Goal: Task Accomplishment & Management: Manage account settings

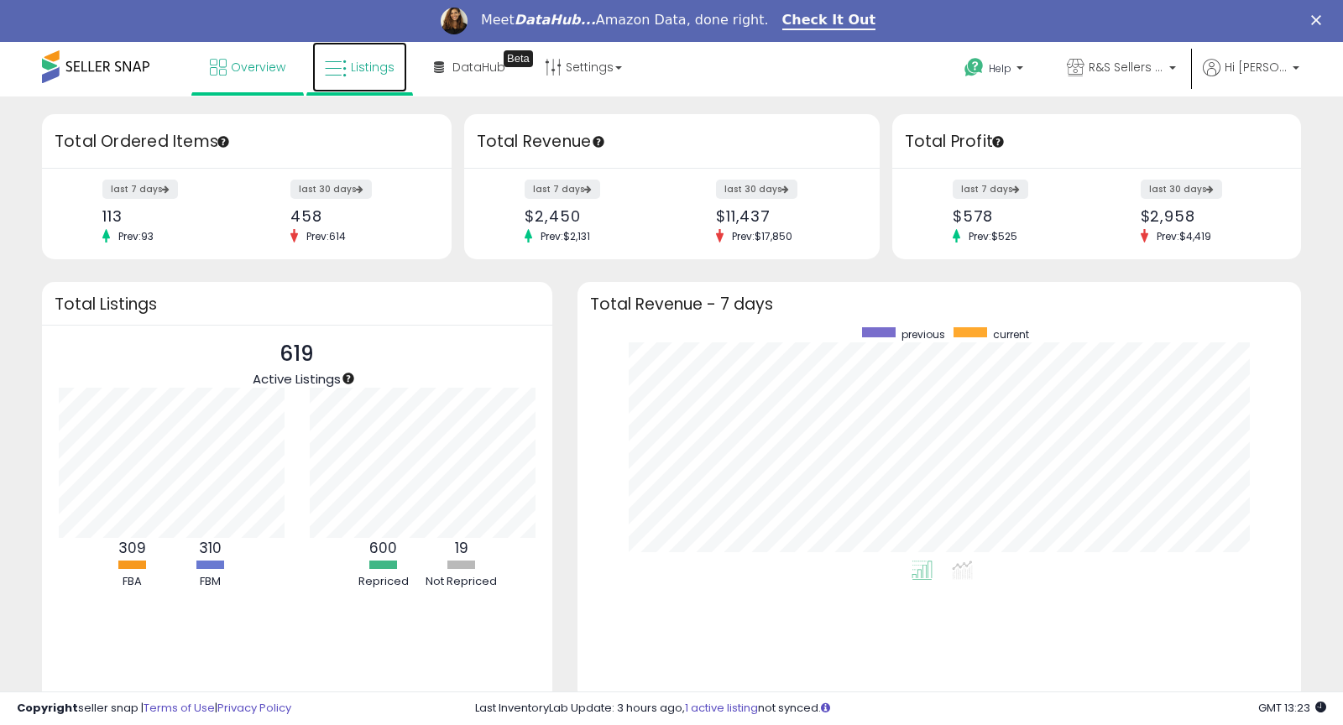
click at [364, 82] on link "Listings" at bounding box center [359, 67] width 95 height 50
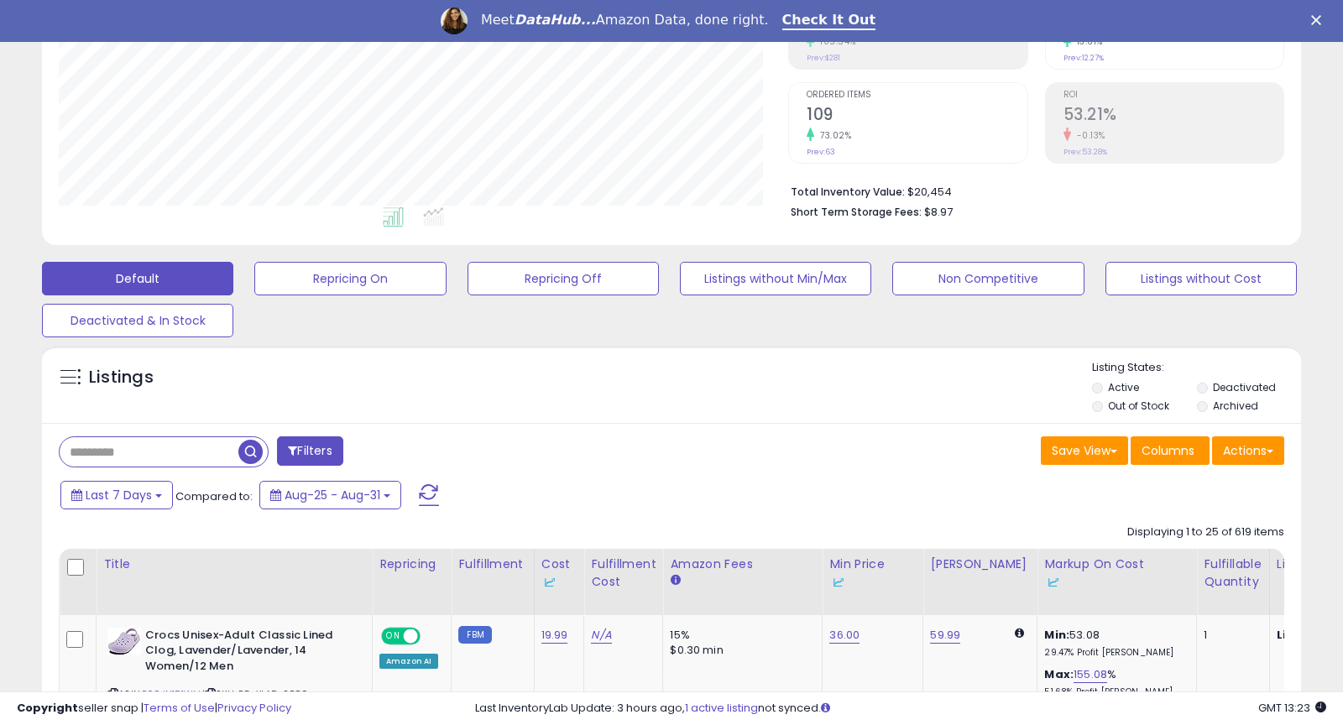
scroll to position [364, 0]
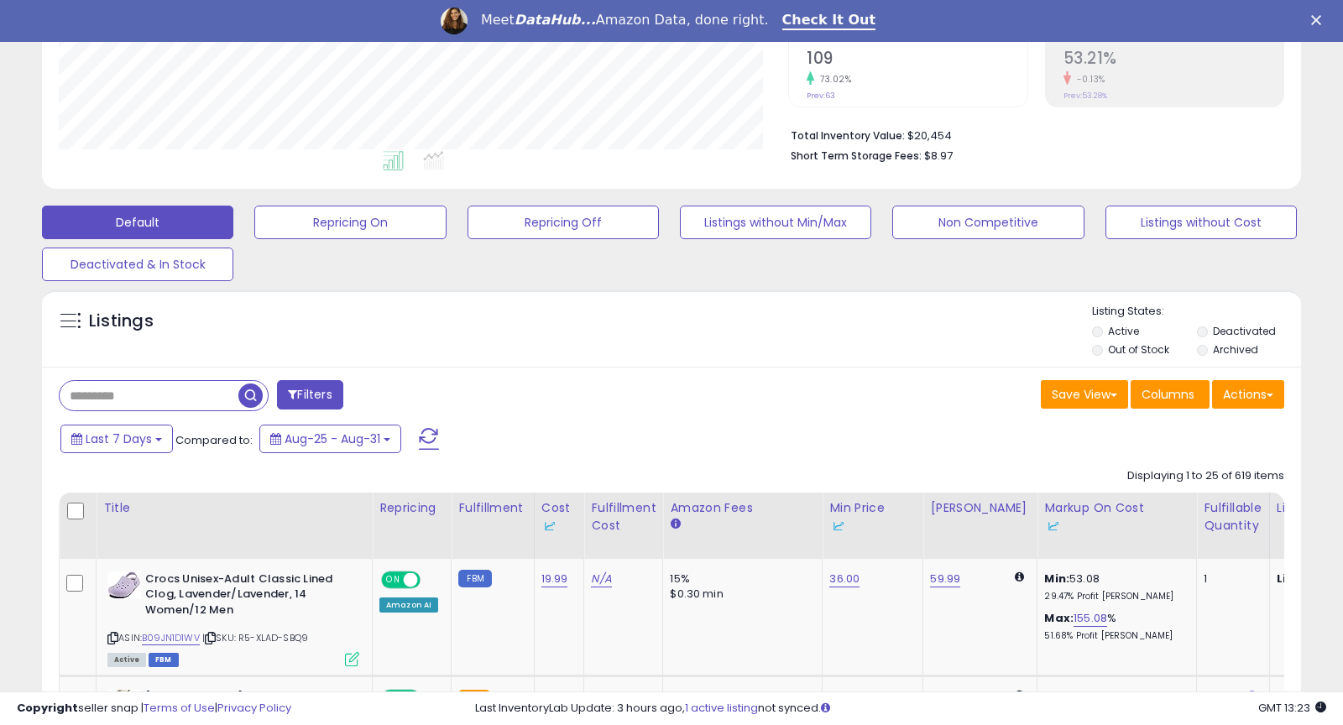
click at [1211, 327] on li "Deactivated" at bounding box center [1248, 333] width 102 height 18
click at [1209, 330] on li "Deactivated" at bounding box center [1248, 333] width 102 height 18
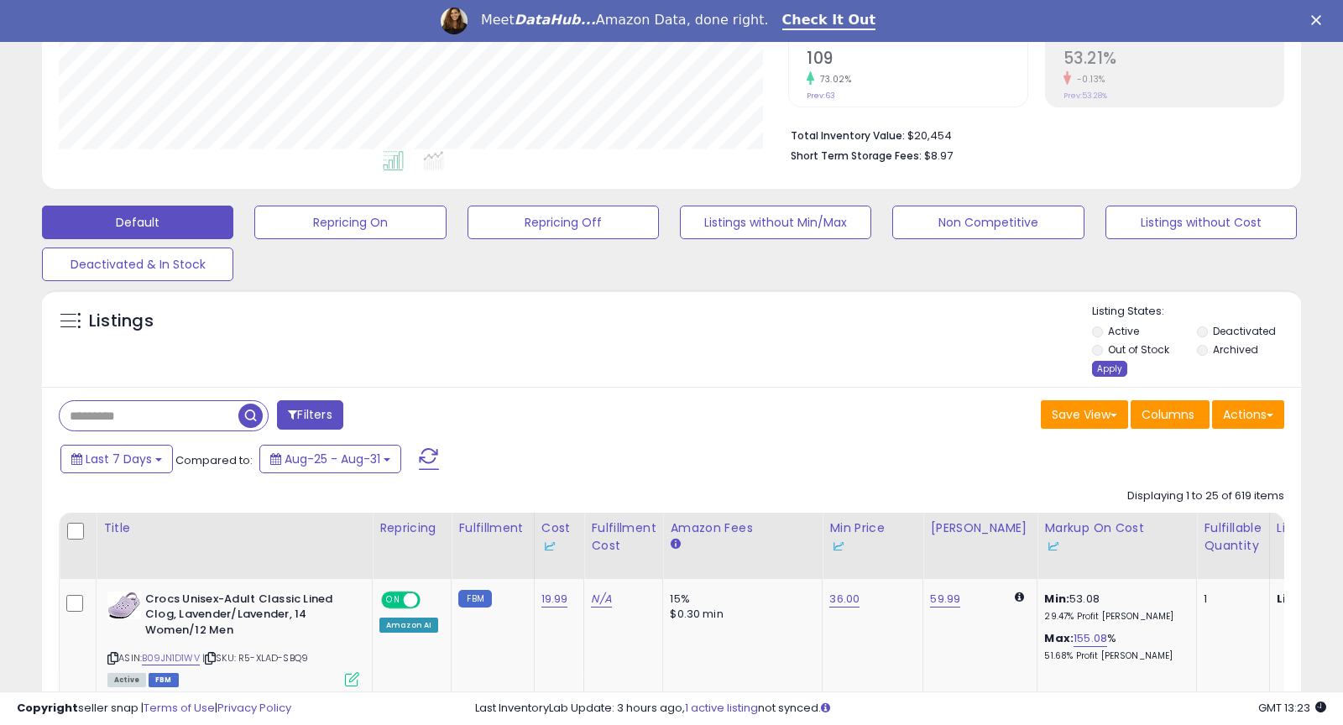
click at [1104, 372] on div "Apply" at bounding box center [1109, 369] width 35 height 16
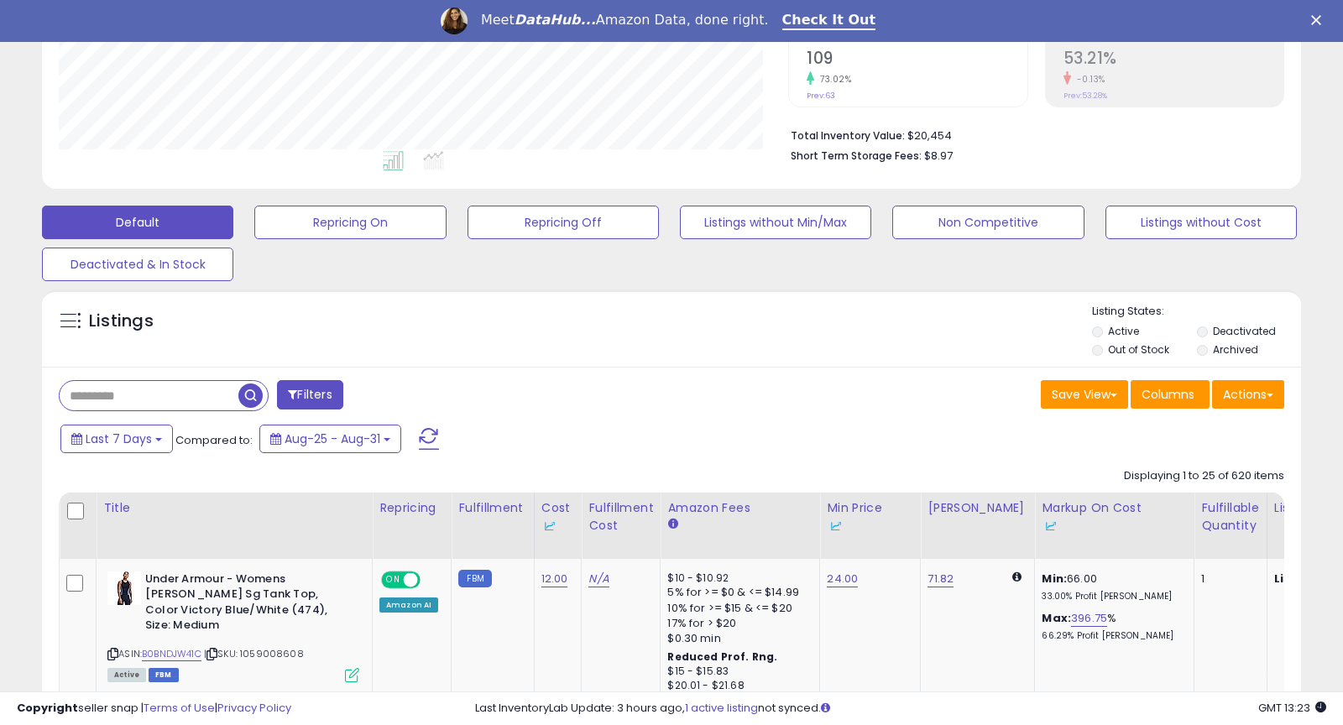
scroll to position [344, 728]
paste input "**********"
type input "**********"
click at [366, 394] on span "button" at bounding box center [370, 396] width 24 height 24
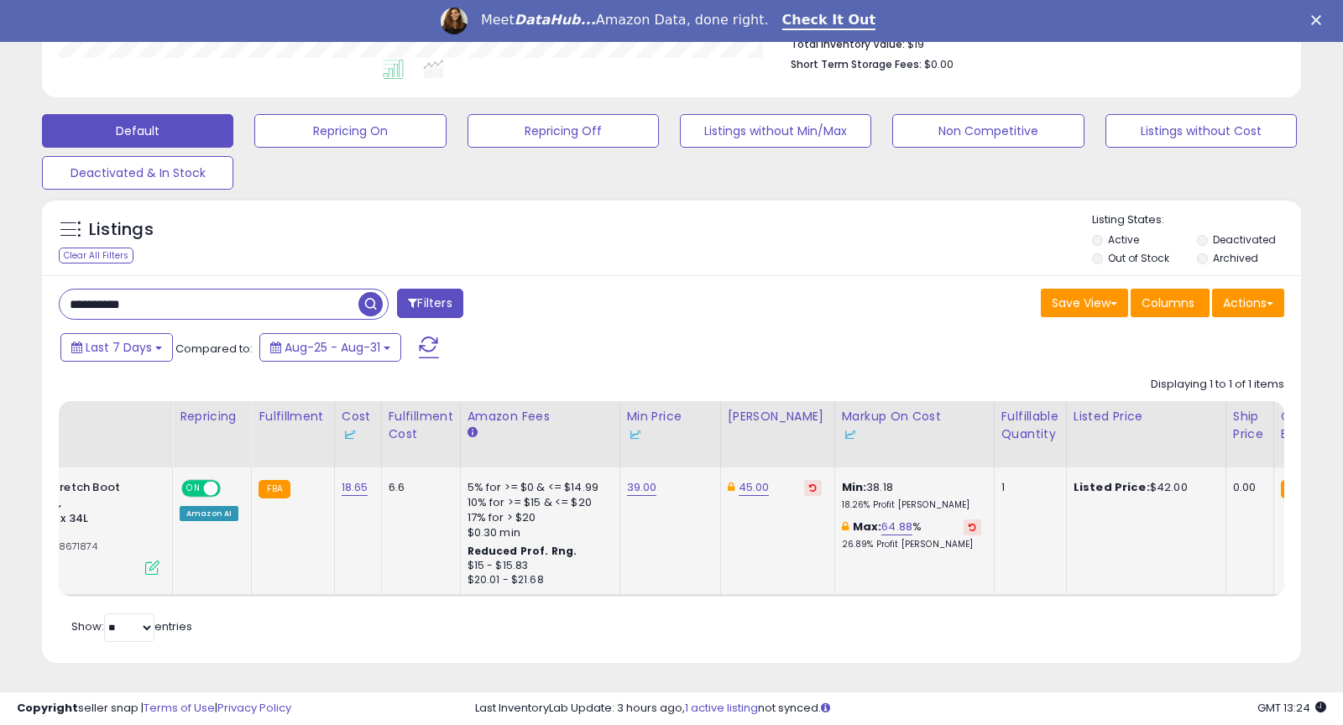
scroll to position [0, 0]
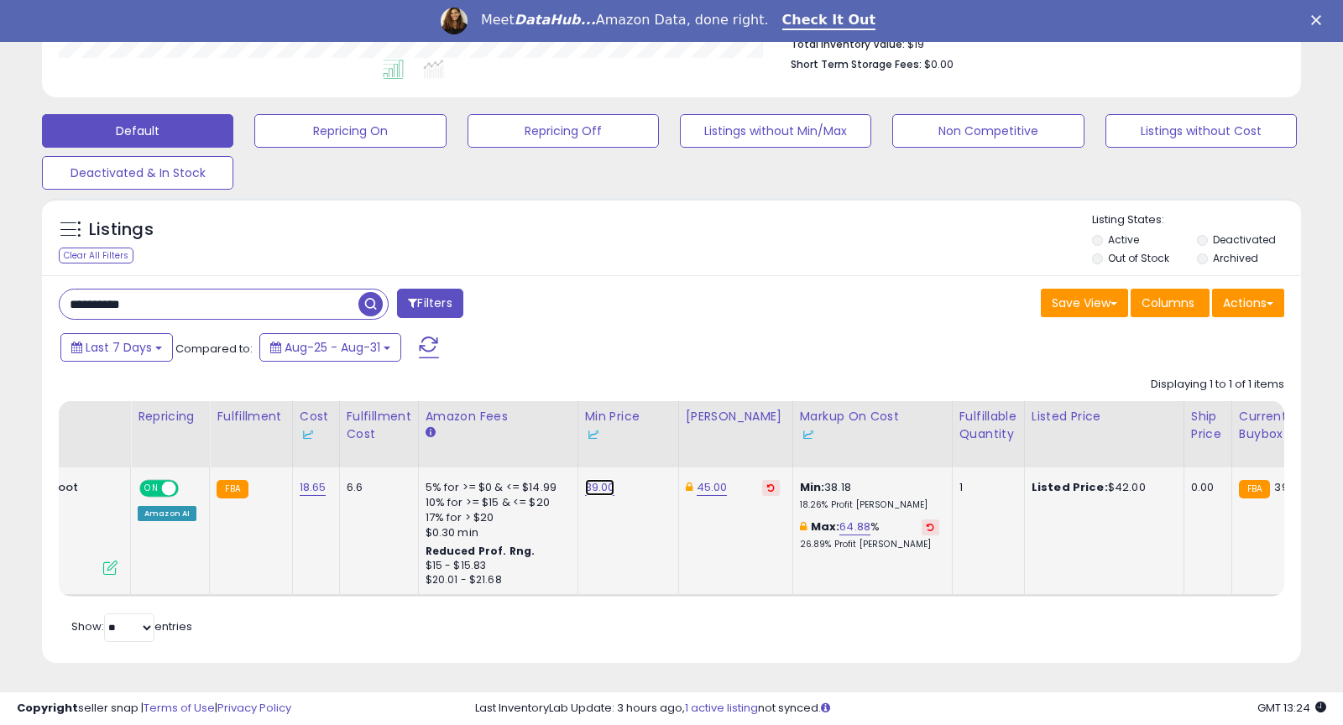
click at [585, 482] on link "39.00" at bounding box center [600, 487] width 30 height 17
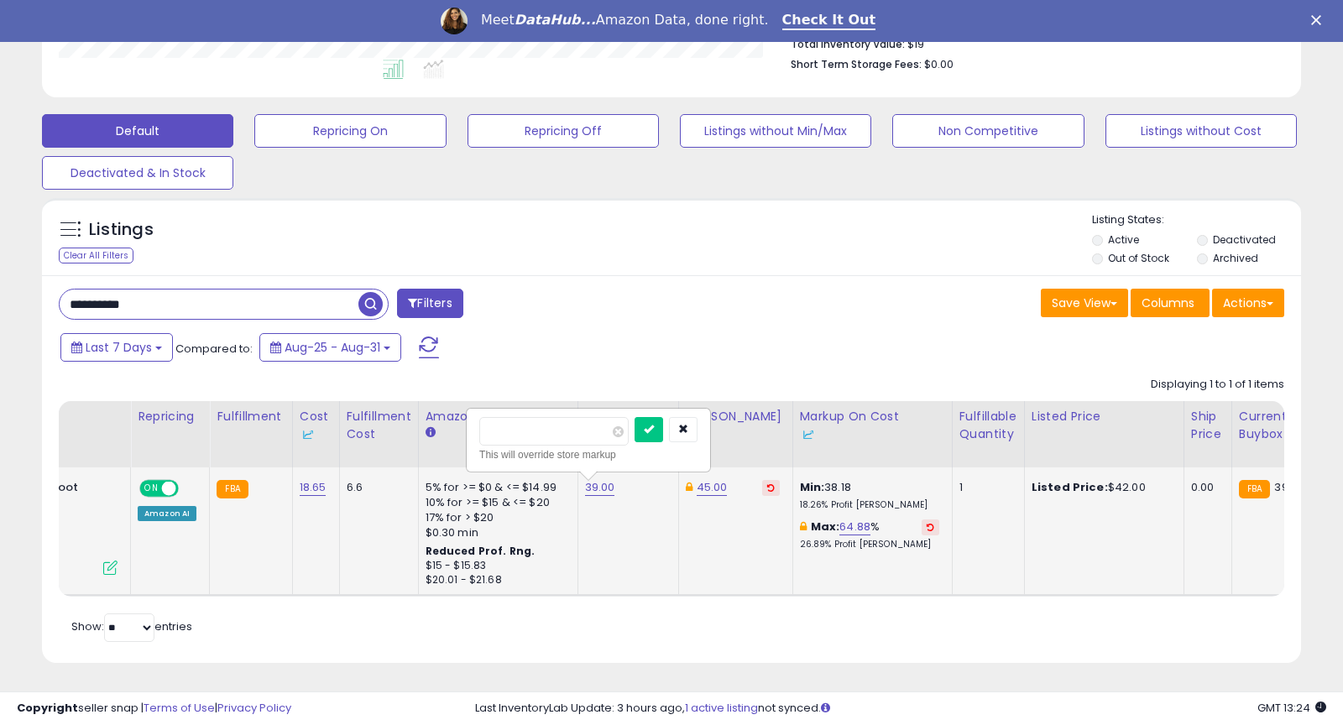
drag, startPoint x: 481, startPoint y: 426, endPoint x: 542, endPoint y: 430, distance: 61.4
click at [541, 430] on input "*****" at bounding box center [553, 431] width 149 height 29
click at [601, 639] on div "Retrieving listings data.. Displaying 1 to 1 of 1 items Title Repricing" at bounding box center [671, 507] width 1225 height 278
click at [697, 431] on button "button" at bounding box center [683, 429] width 29 height 25
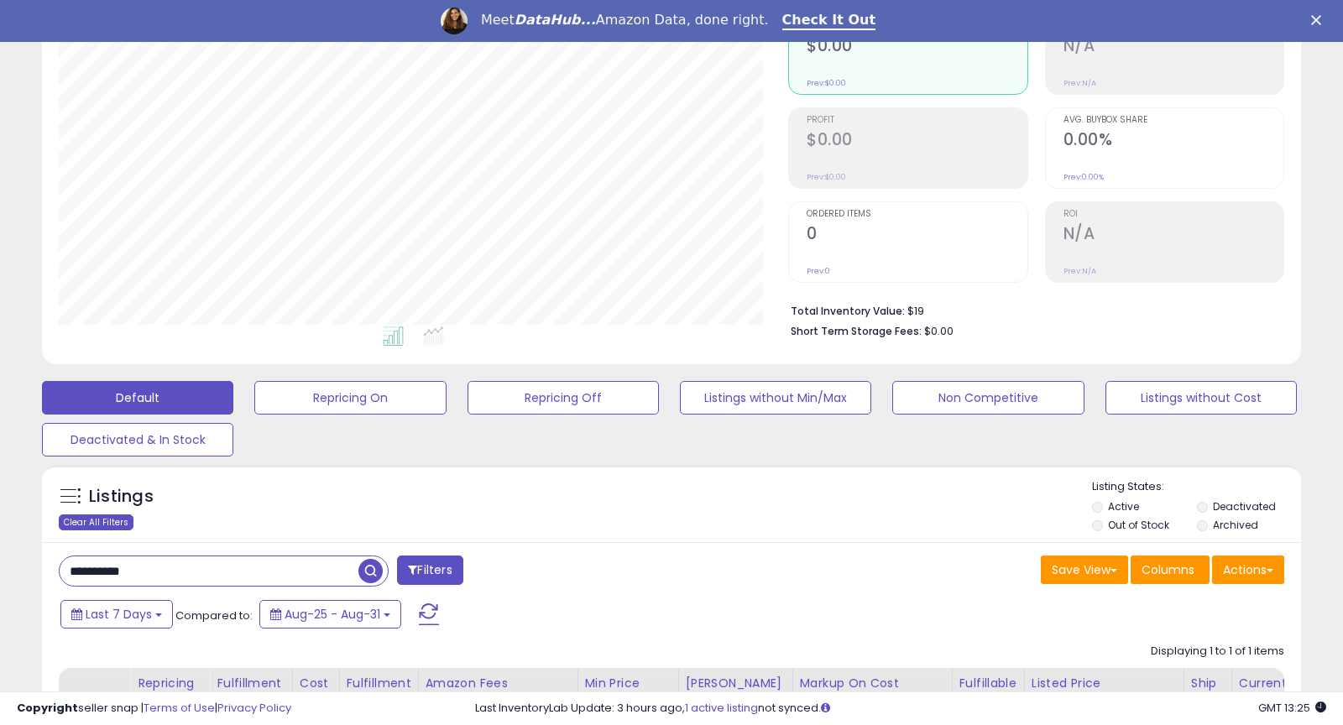
click at [97, 519] on div "Clear All Filters" at bounding box center [96, 522] width 75 height 16
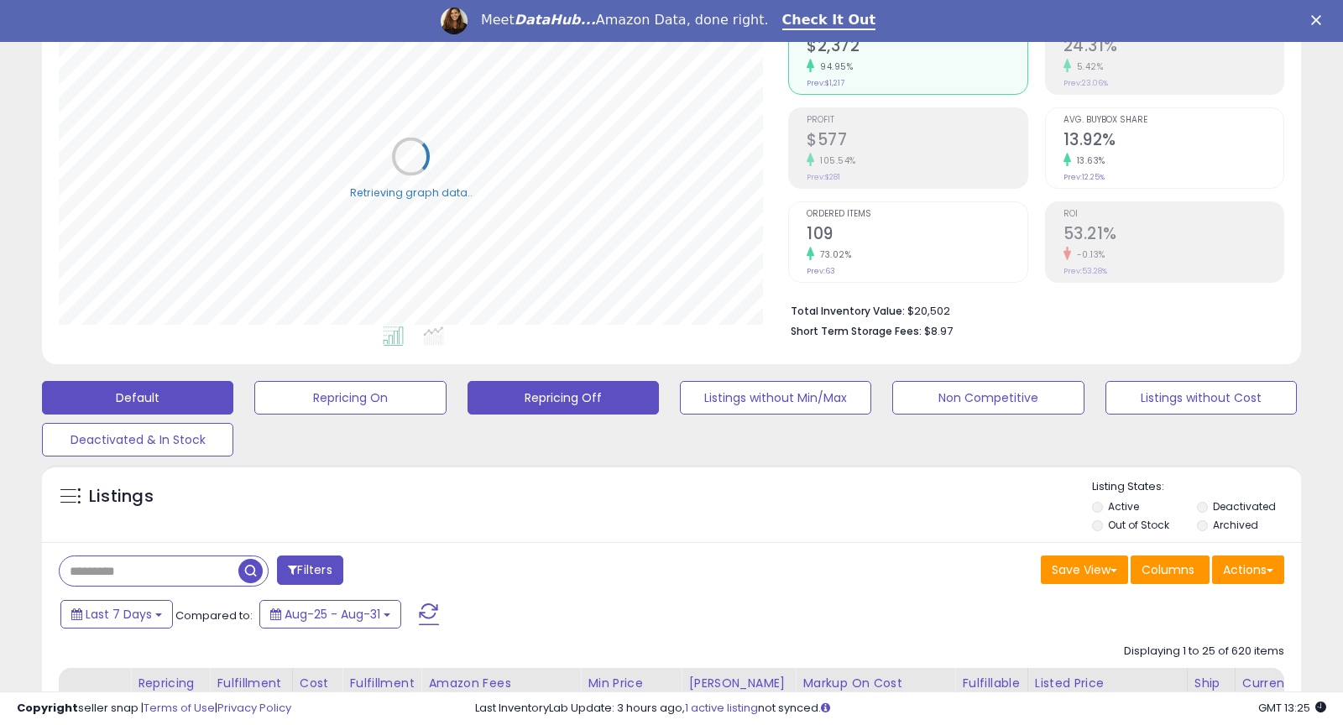
click at [596, 399] on button "Repricing Off" at bounding box center [562, 398] width 191 height 34
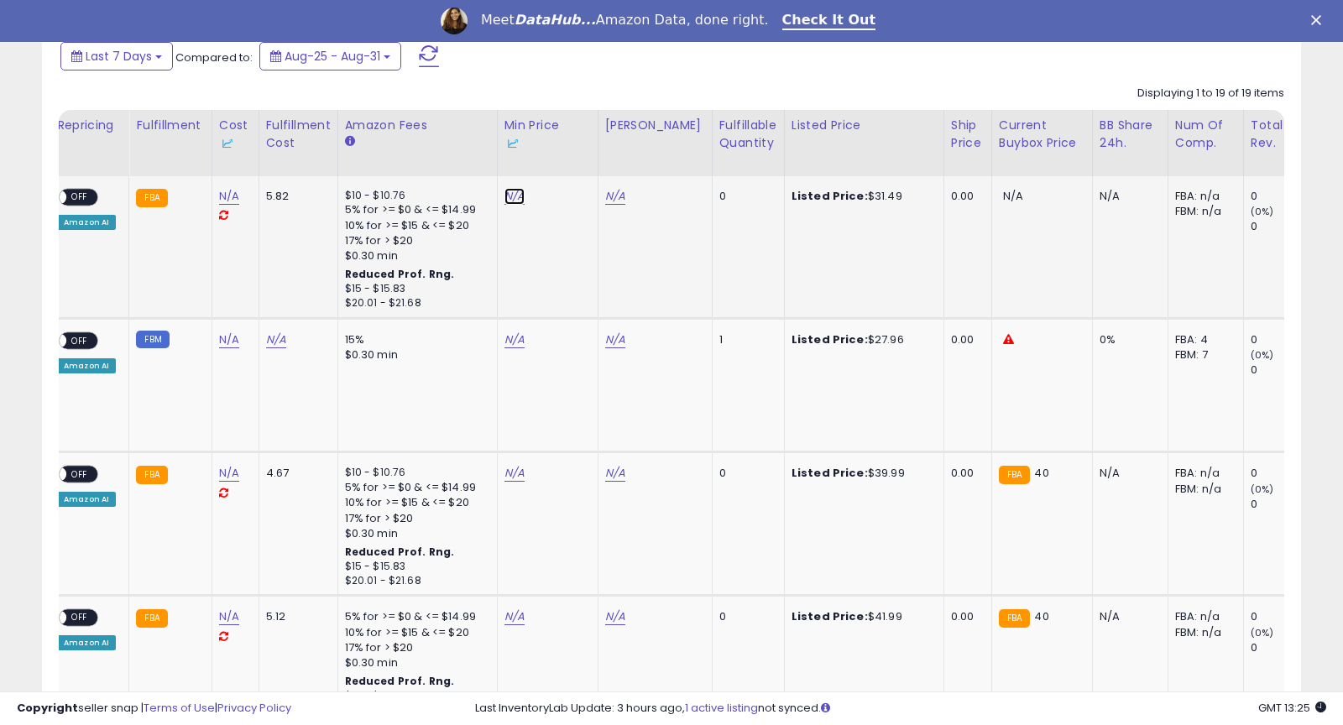
click at [512, 200] on link "N/A" at bounding box center [514, 196] width 20 height 17
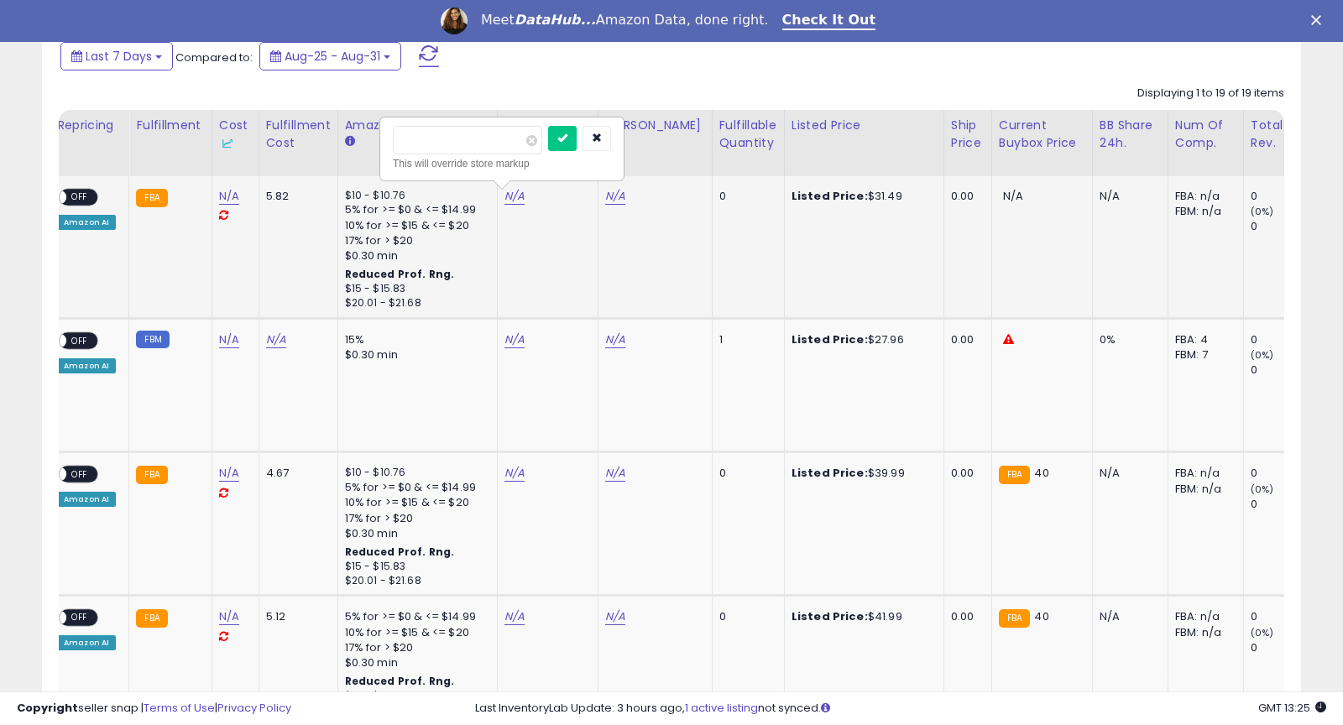
type input "*****"
click button "submit" at bounding box center [562, 138] width 29 height 25
click at [505, 341] on link "N/A" at bounding box center [514, 339] width 20 height 17
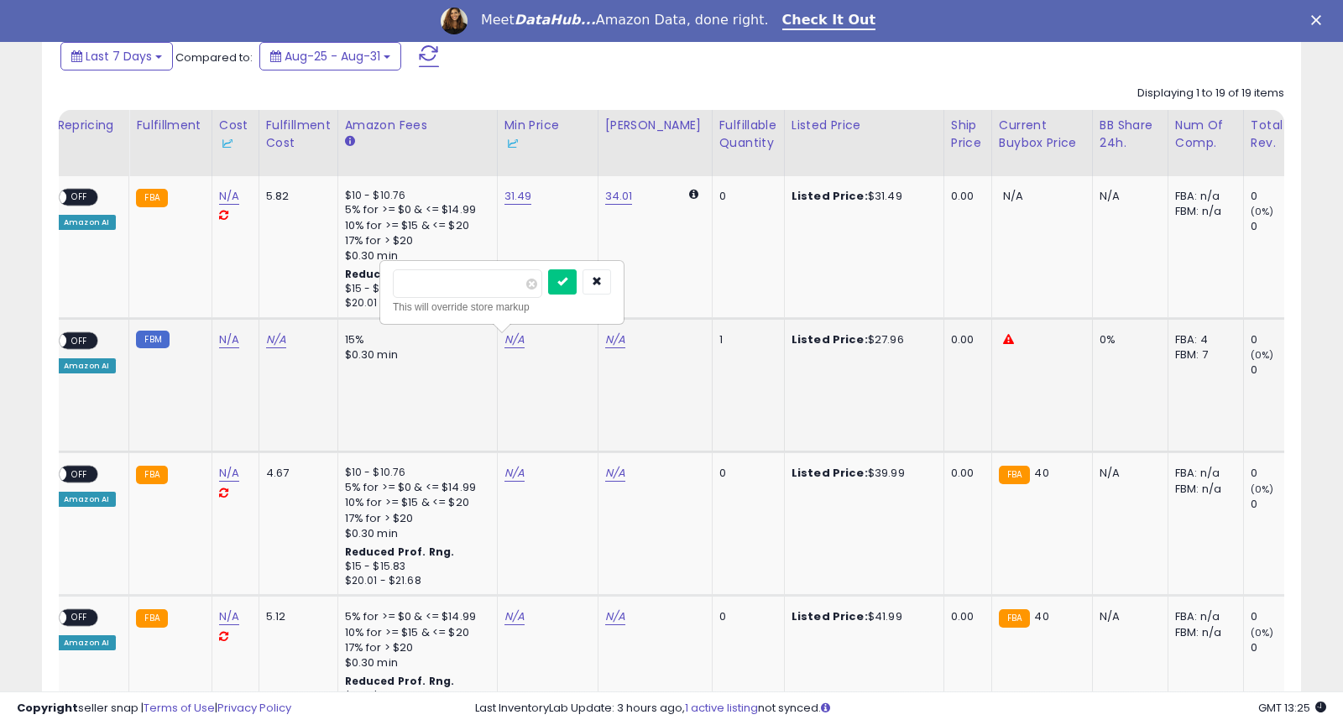
type input "*****"
click button "submit" at bounding box center [562, 281] width 29 height 25
click at [504, 473] on link "N/A" at bounding box center [514, 473] width 20 height 17
type input "*****"
click button "submit" at bounding box center [562, 416] width 29 height 25
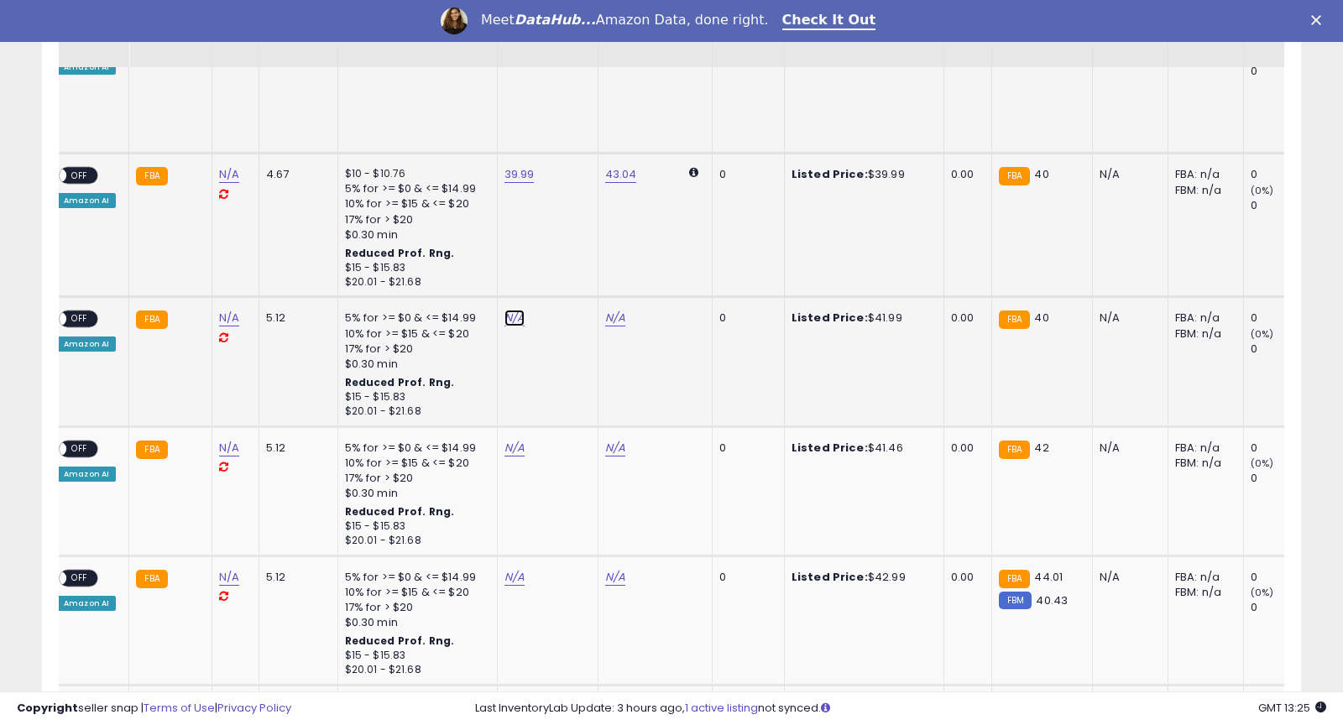
click at [504, 321] on link "N/A" at bounding box center [514, 318] width 20 height 17
type input "*****"
click button "submit" at bounding box center [562, 260] width 29 height 25
click at [504, 446] on link "N/A" at bounding box center [514, 448] width 20 height 17
type input "*****"
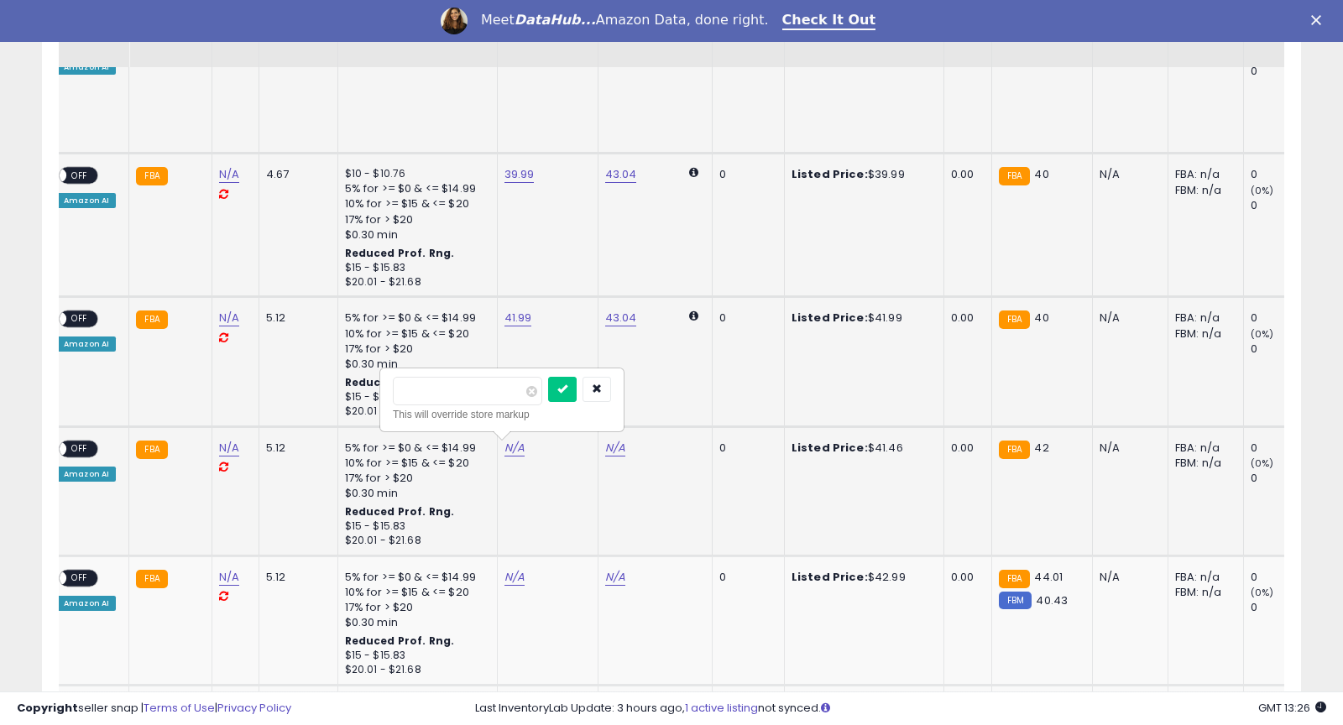
click button "submit" at bounding box center [562, 389] width 29 height 25
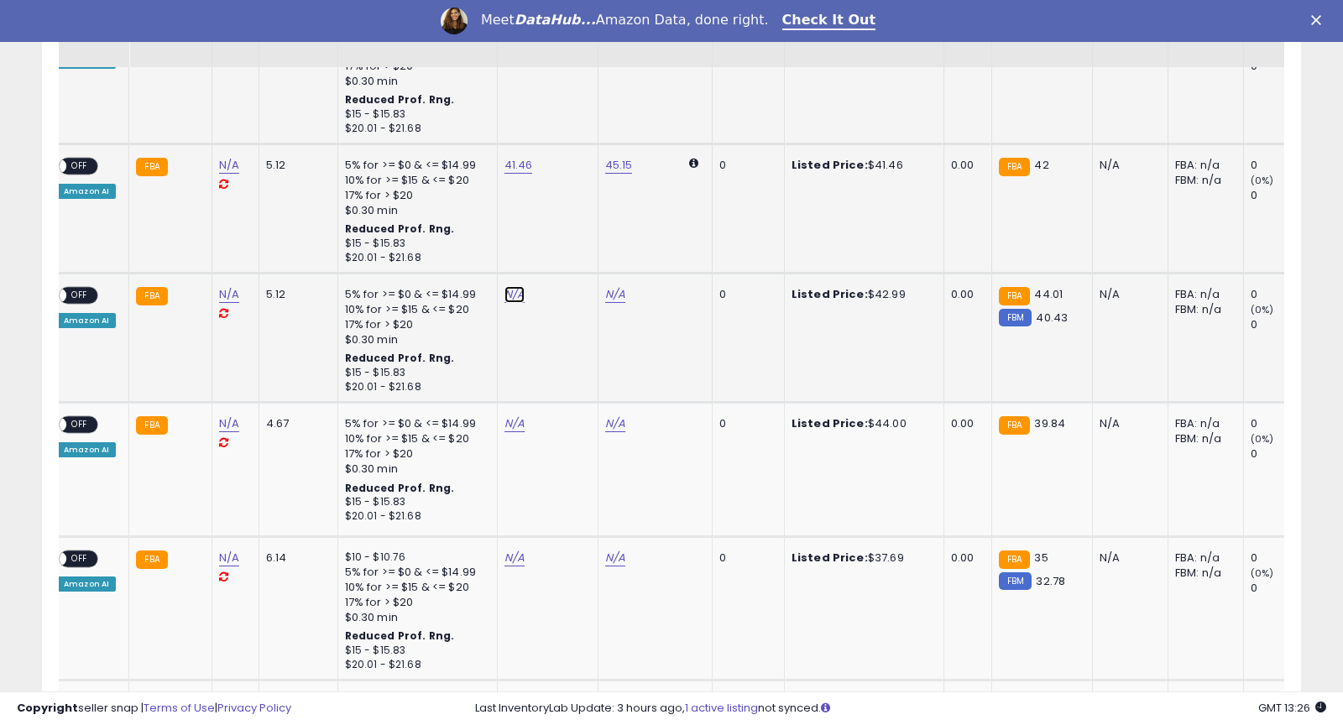
click at [504, 293] on link "N/A" at bounding box center [514, 294] width 20 height 17
type input "*****"
click button "submit" at bounding box center [562, 235] width 29 height 25
click at [507, 423] on link "N/A" at bounding box center [514, 423] width 20 height 17
type input "*****"
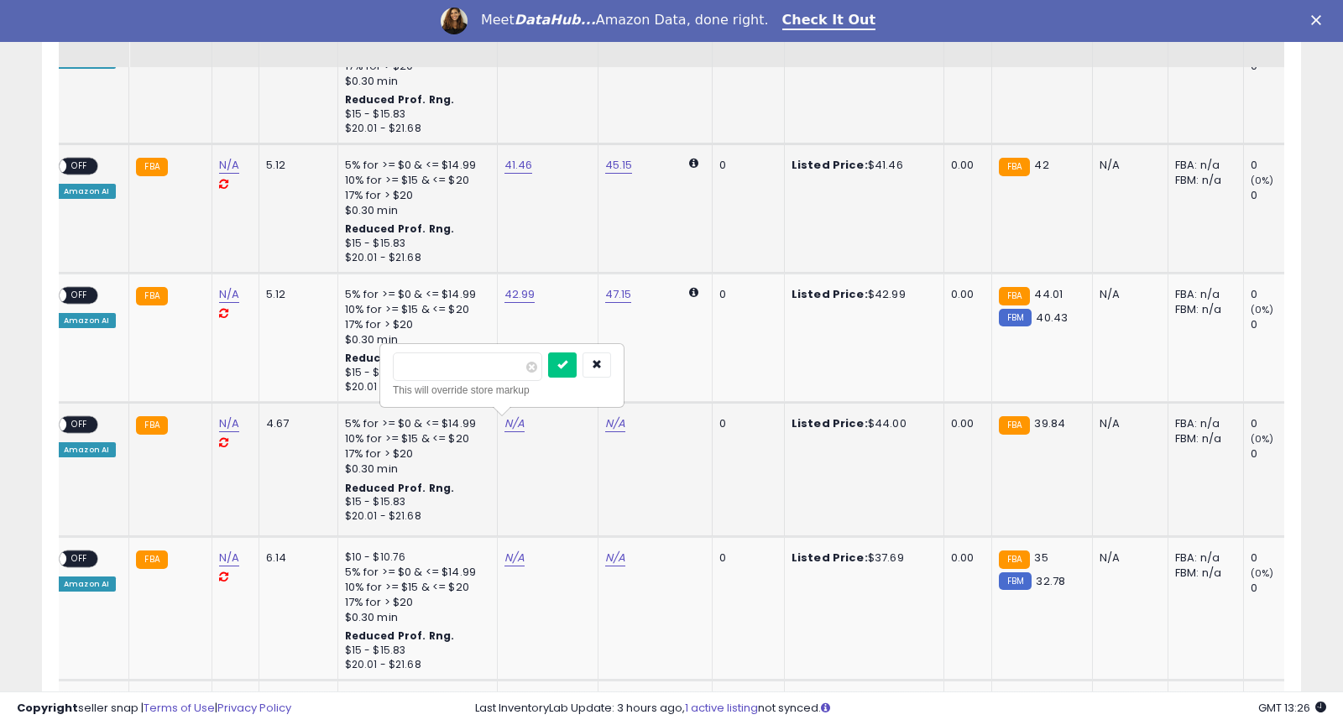
click button "submit" at bounding box center [562, 364] width 29 height 25
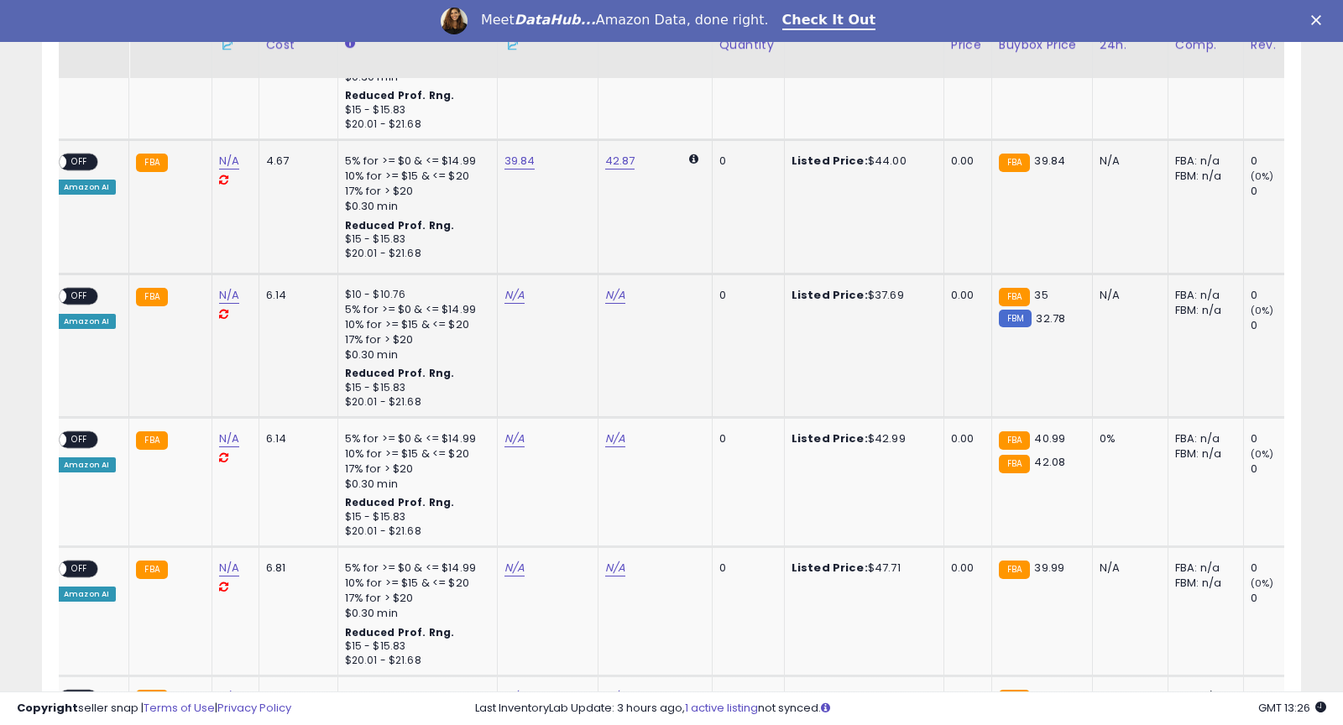
scroll to position [1612, 0]
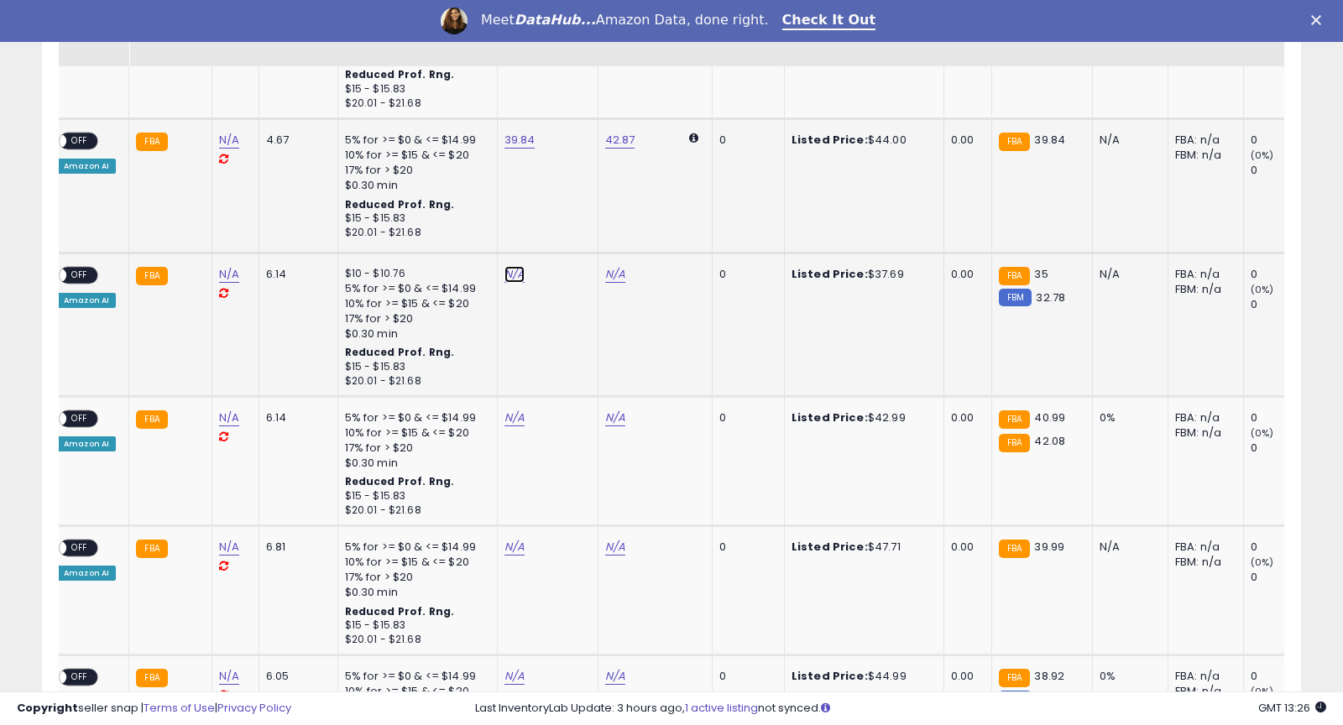
click at [504, 278] on link "N/A" at bounding box center [514, 274] width 20 height 17
type input "*****"
click button "submit" at bounding box center [562, 215] width 29 height 25
click at [504, 420] on link "N/A" at bounding box center [514, 418] width 20 height 17
type input "*****"
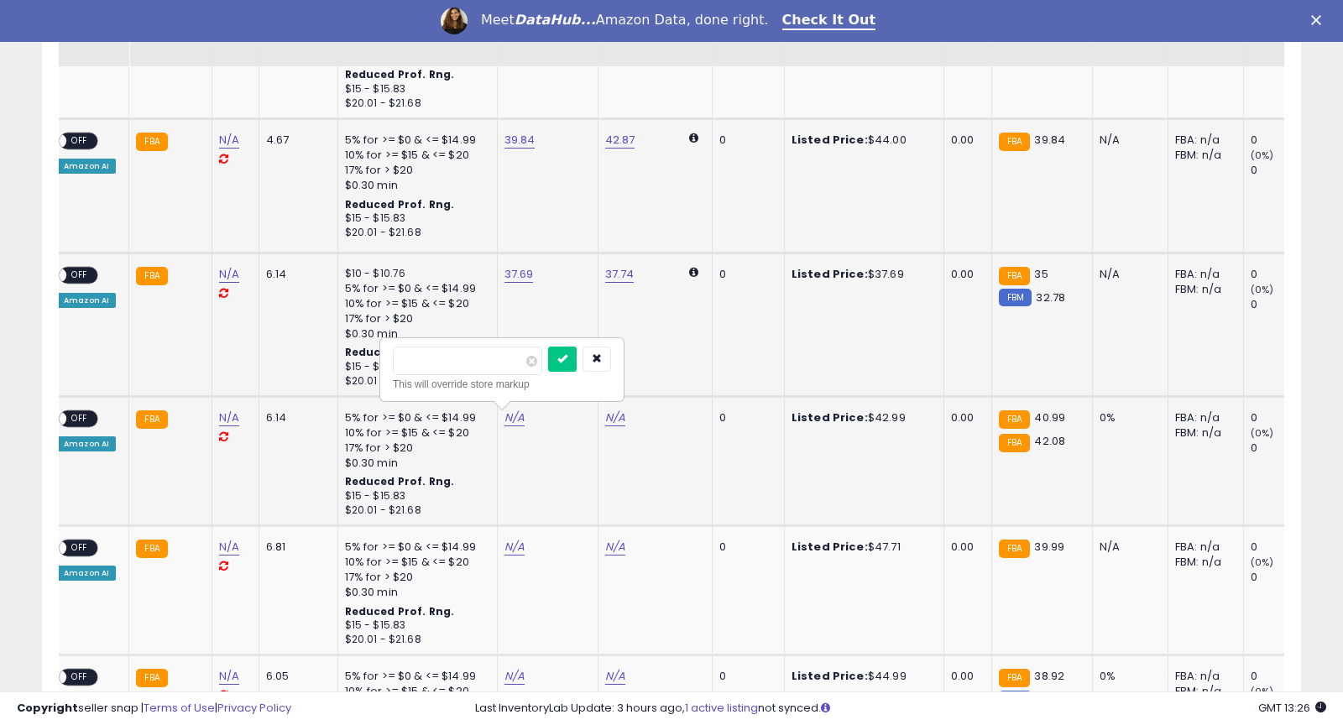
click button "submit" at bounding box center [562, 359] width 29 height 25
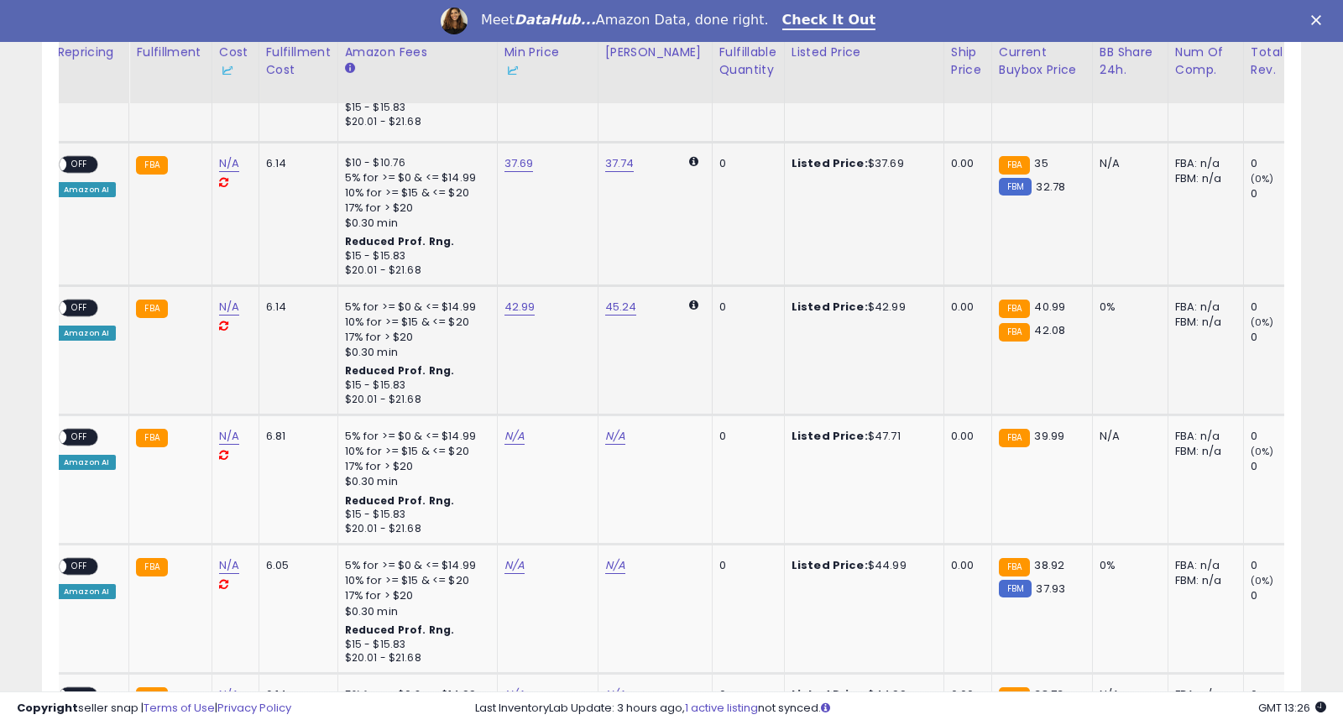
scroll to position [1759, 0]
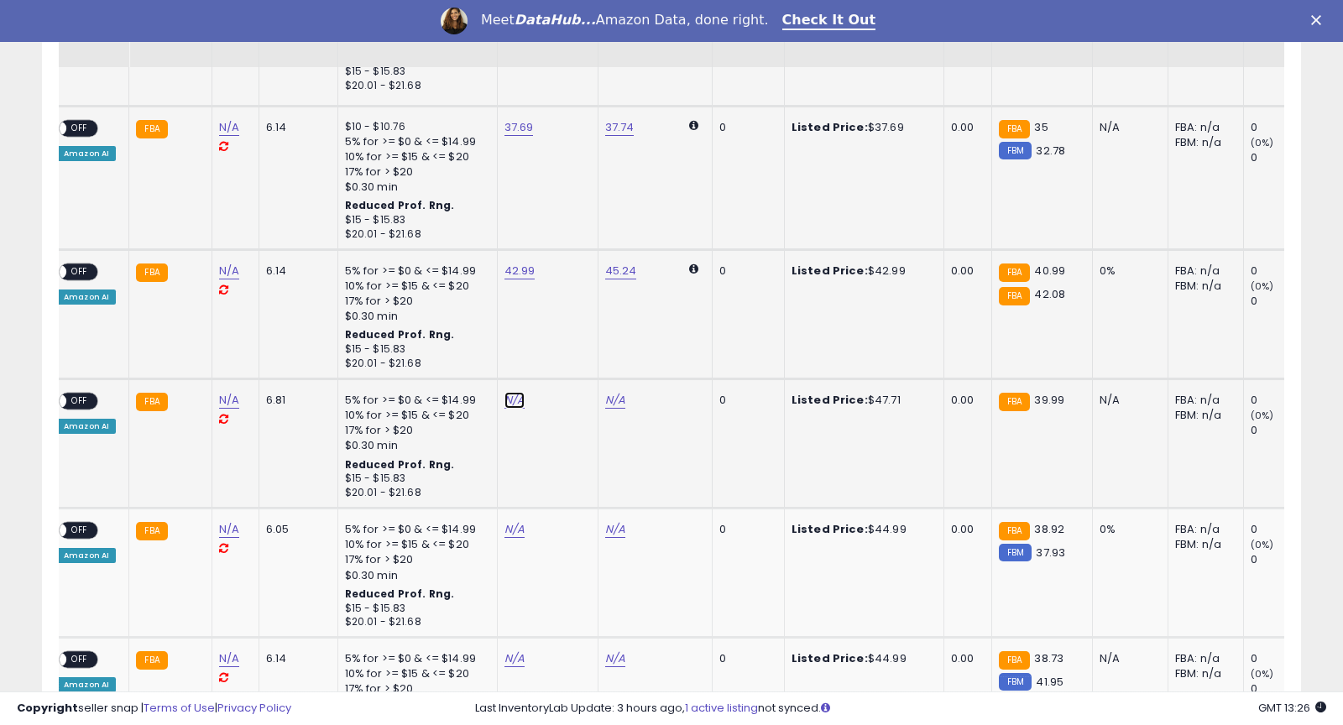
click at [504, 397] on link "N/A" at bounding box center [514, 400] width 20 height 17
type input "*****"
click button "submit" at bounding box center [562, 341] width 29 height 25
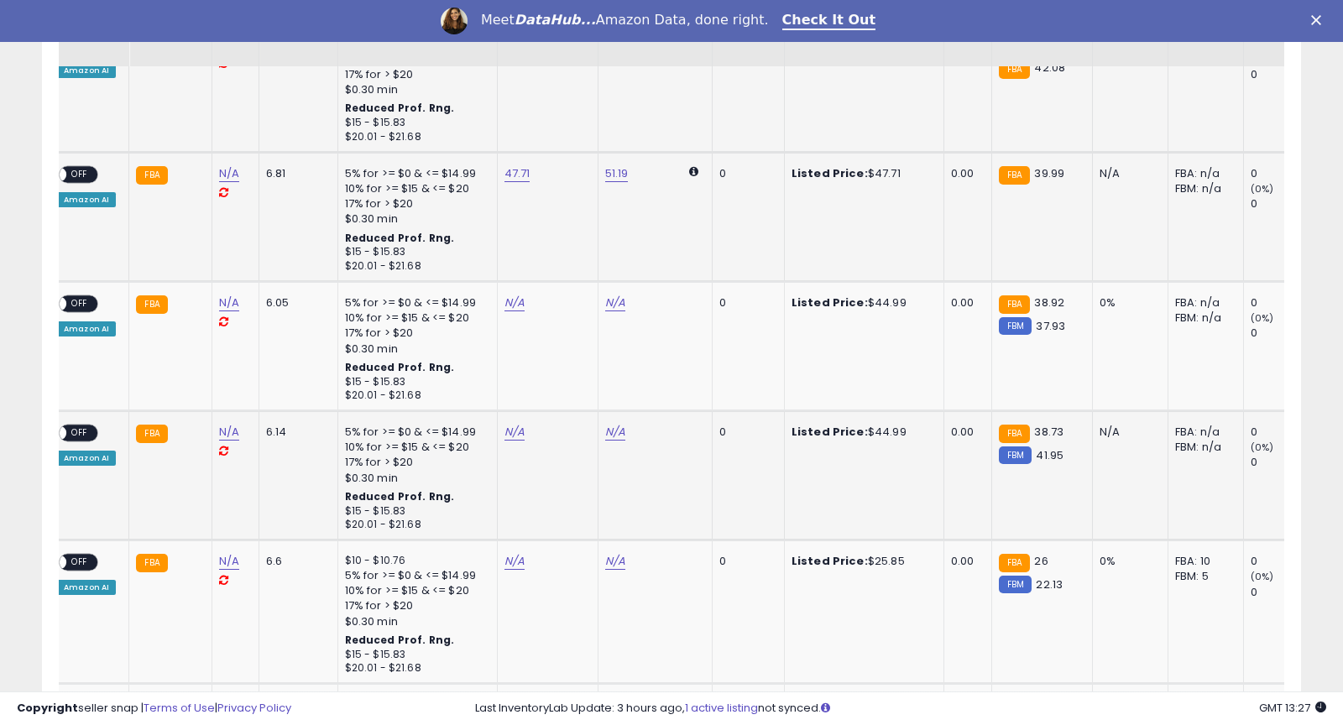
scroll to position [1986, 0]
click at [510, 301] on link "N/A" at bounding box center [514, 302] width 20 height 17
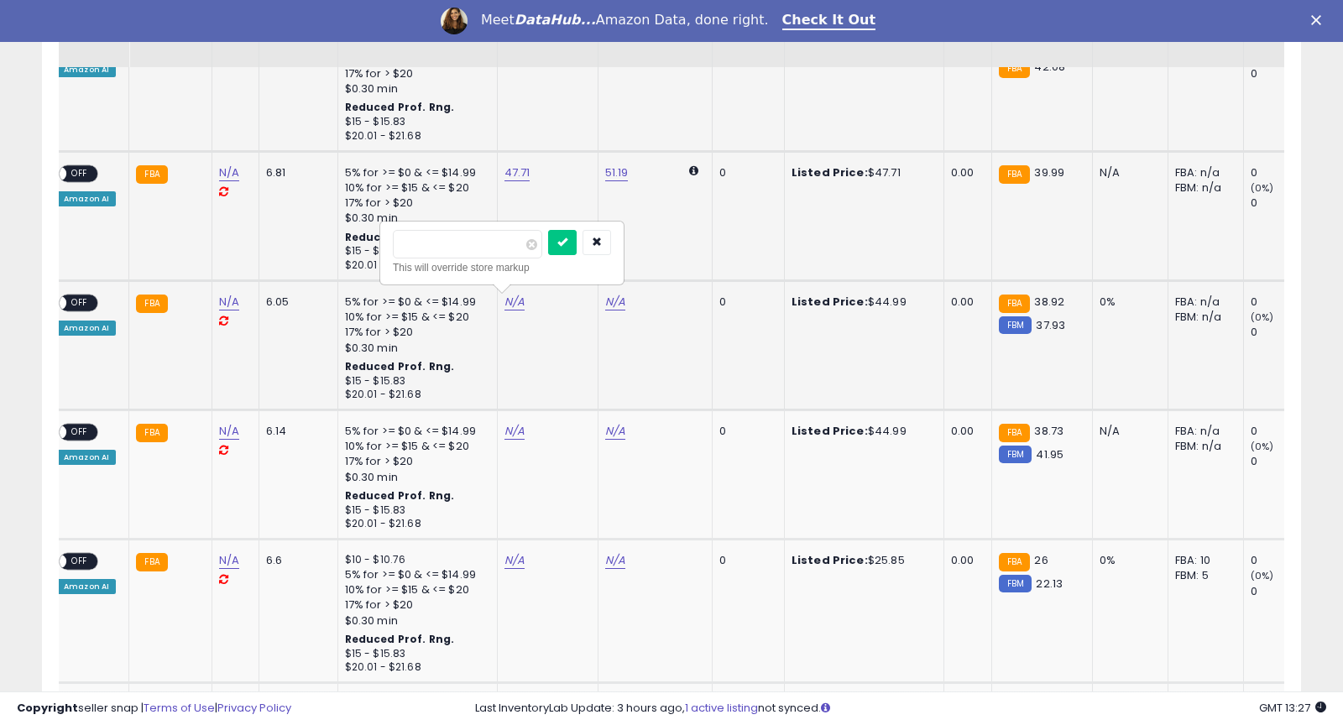
type input "*****"
click button "submit" at bounding box center [562, 242] width 29 height 25
click at [504, 426] on link "N/A" at bounding box center [514, 431] width 20 height 17
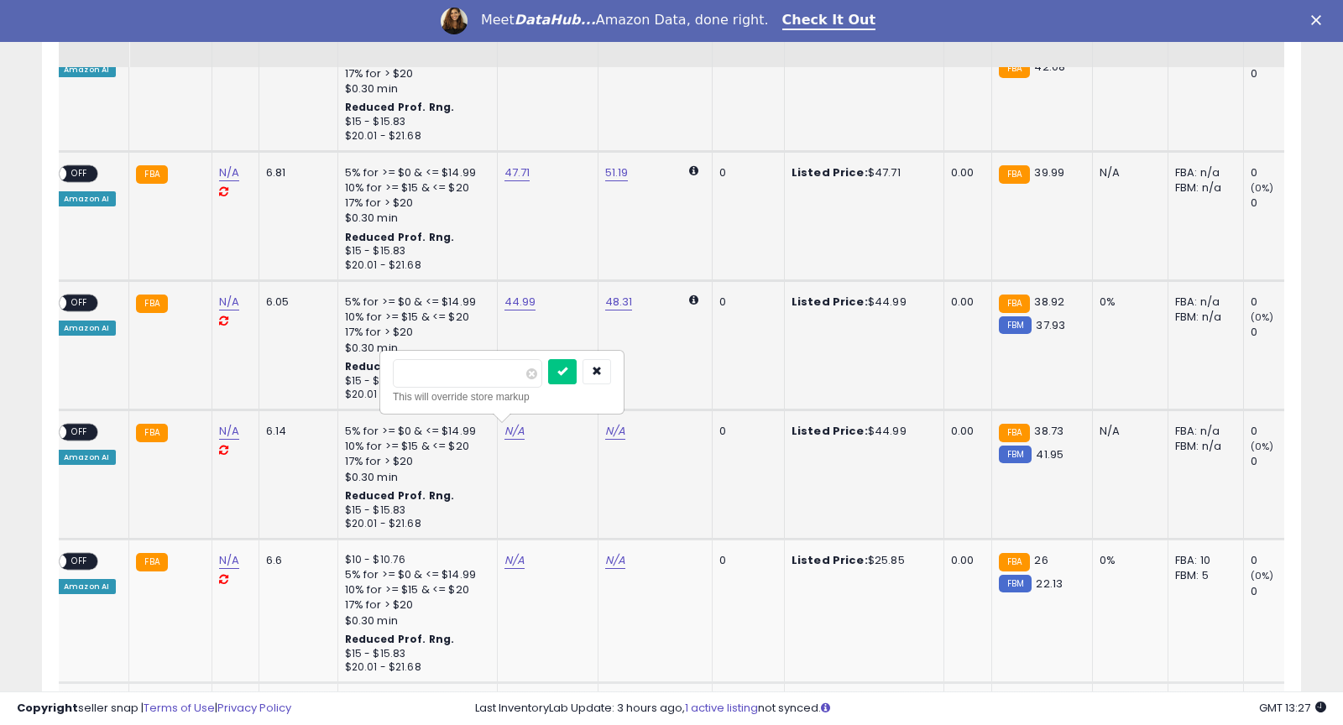
type input "*****"
click button "submit" at bounding box center [562, 371] width 29 height 25
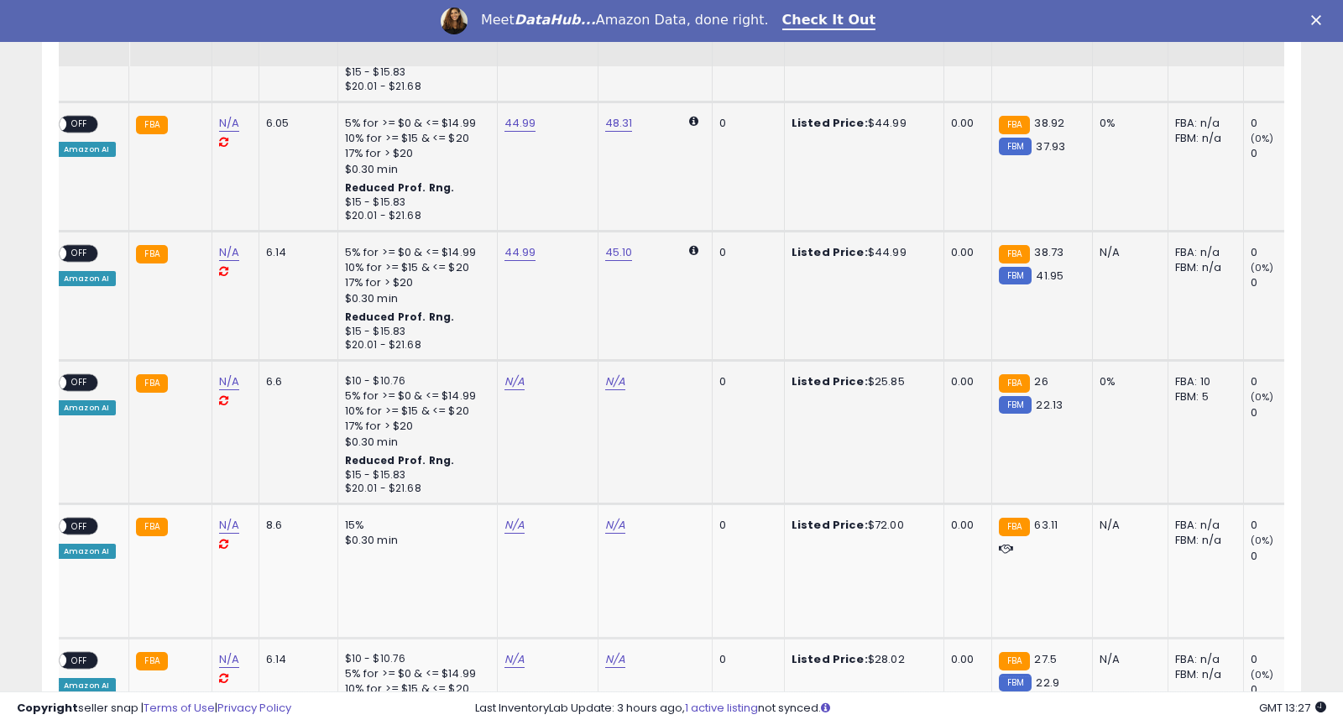
scroll to position [2168, 0]
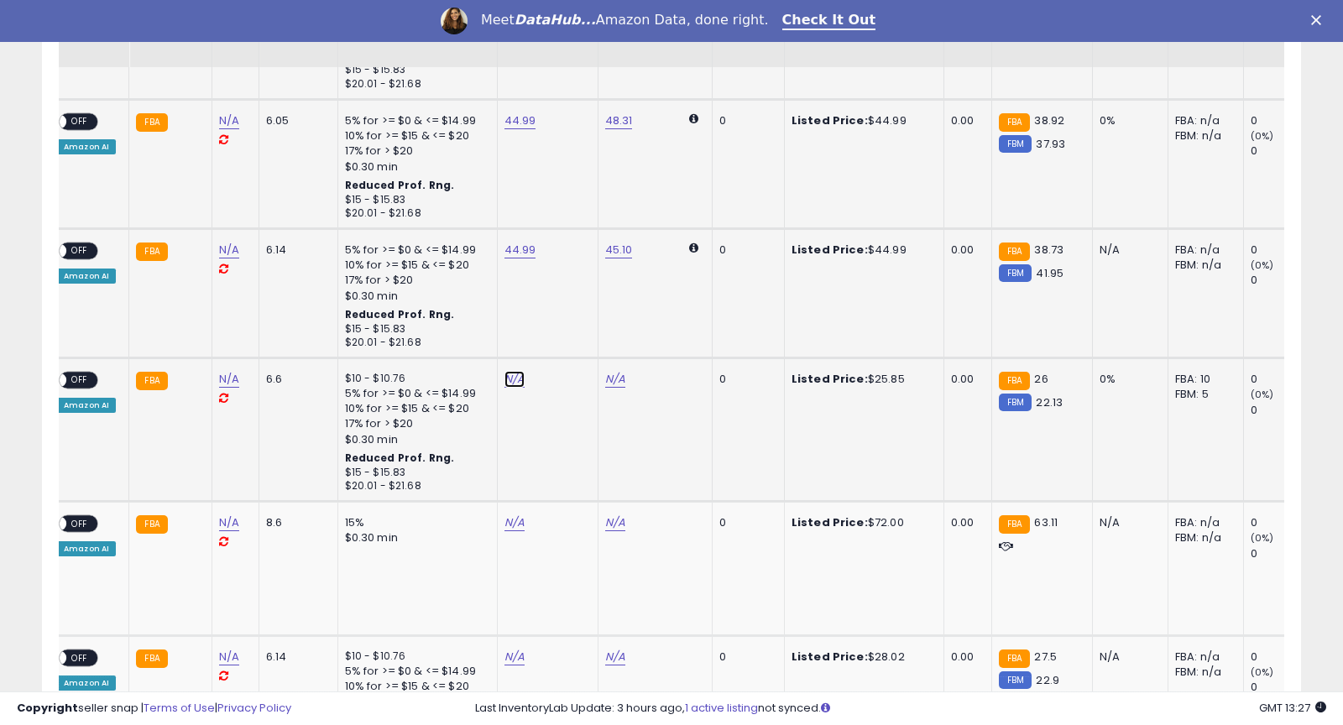
click at [504, 378] on link "N/A" at bounding box center [514, 379] width 20 height 17
type input "*****"
click button "submit" at bounding box center [562, 319] width 29 height 25
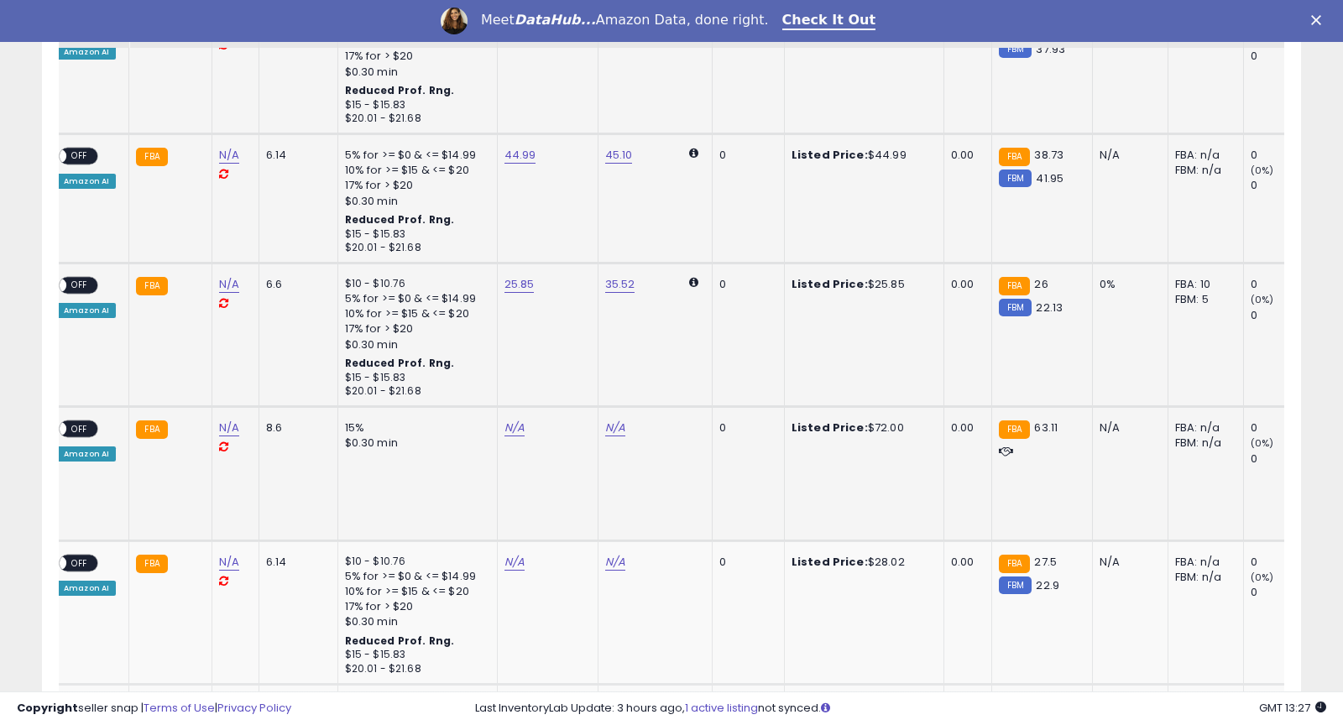
scroll to position [2269, 0]
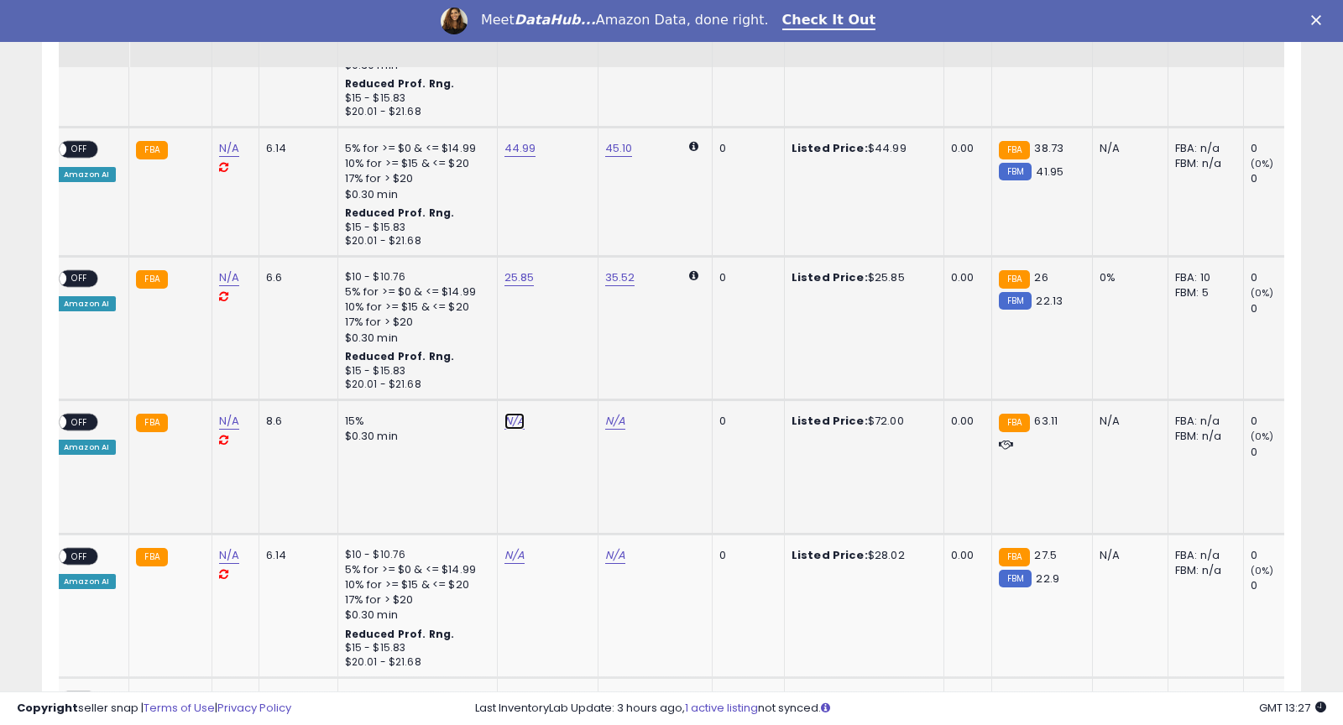
click at [504, 417] on link "N/A" at bounding box center [514, 421] width 20 height 17
type input "**"
click button "submit" at bounding box center [562, 361] width 29 height 25
click at [506, 556] on link "N/A" at bounding box center [514, 555] width 20 height 17
type input "*****"
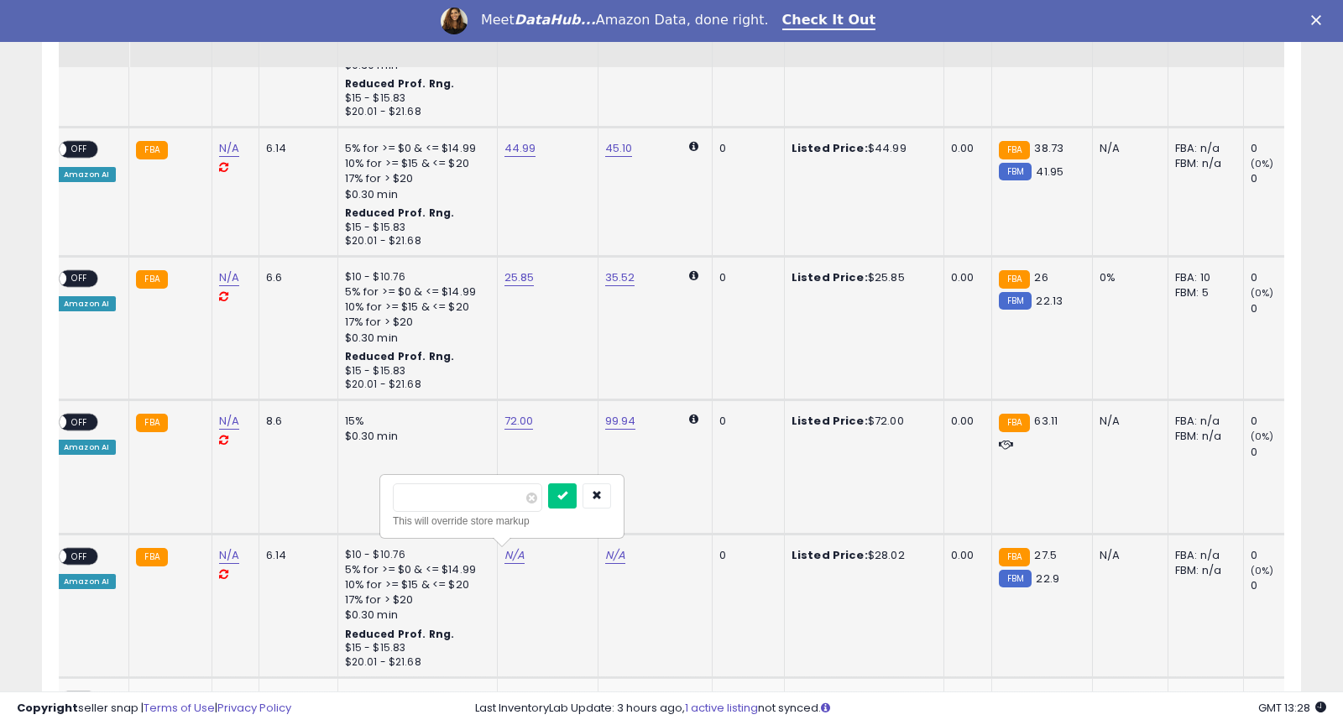
click button "submit" at bounding box center [562, 495] width 29 height 25
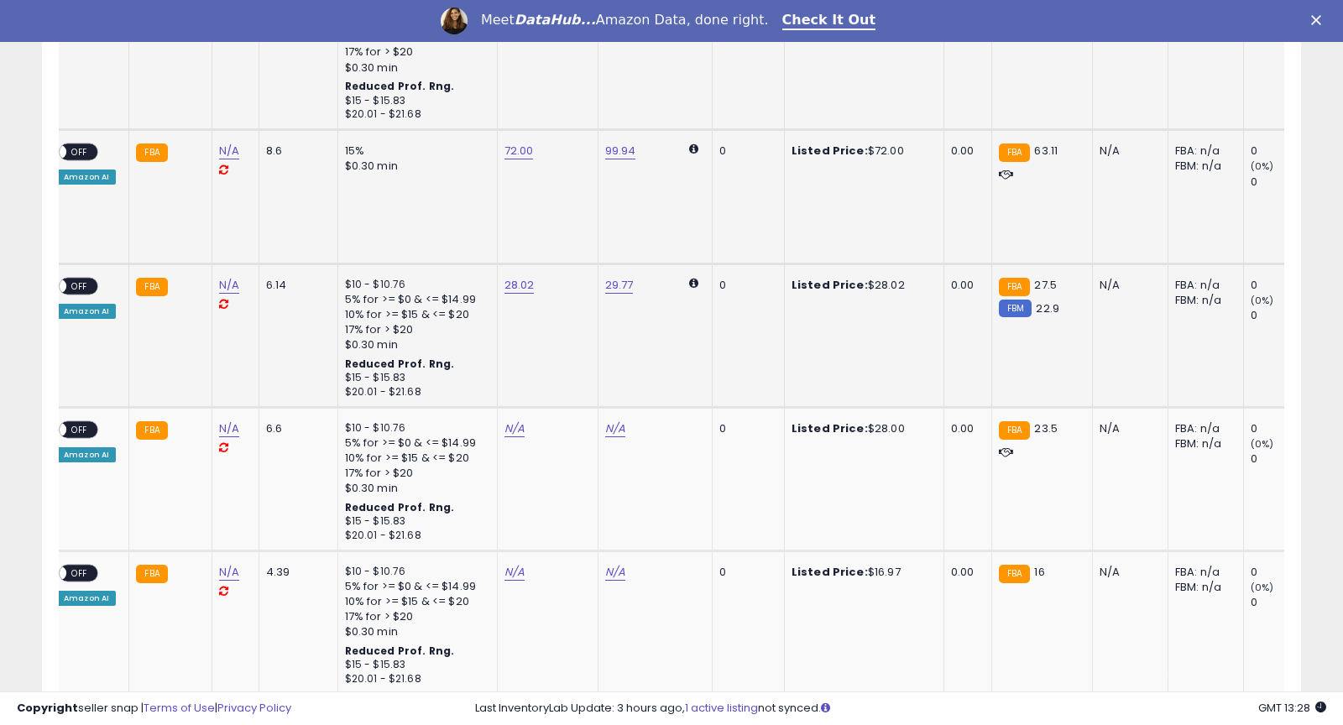
scroll to position [2582, 0]
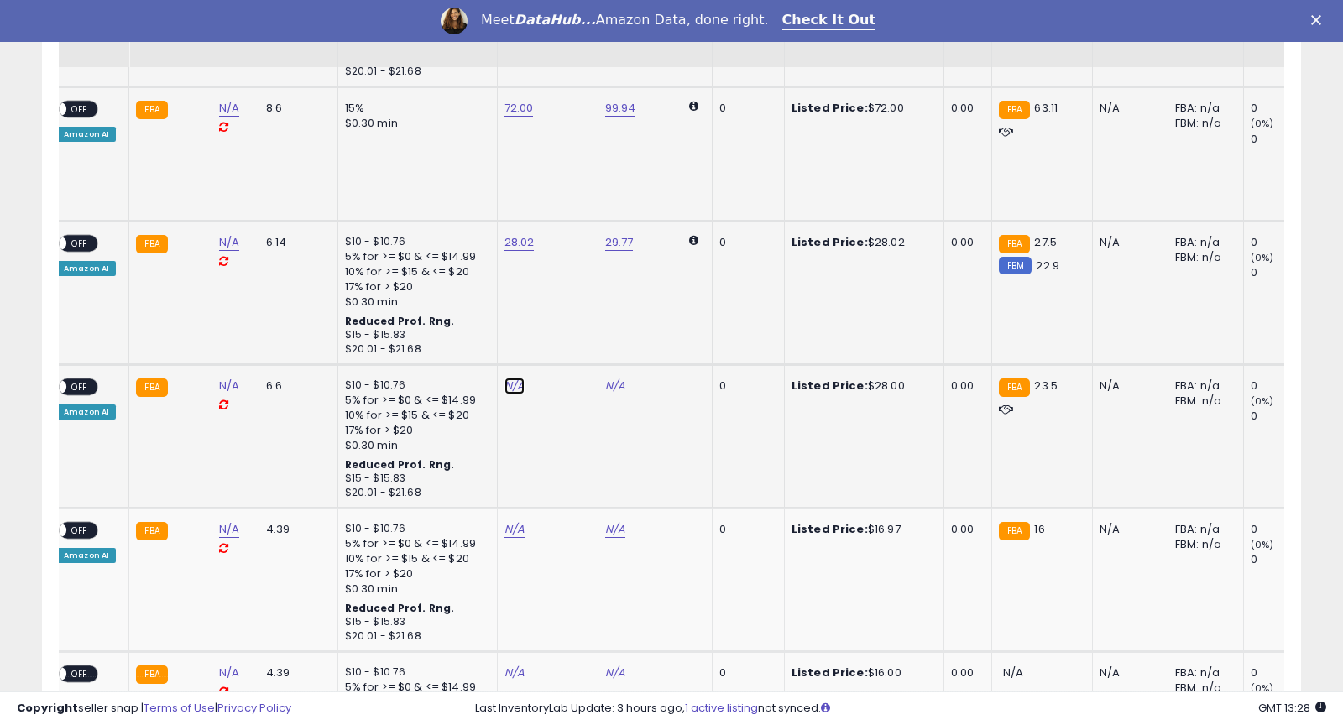
click at [508, 384] on link "N/A" at bounding box center [514, 386] width 20 height 17
type input "**"
click button "submit" at bounding box center [562, 326] width 29 height 25
click at [507, 526] on link "N/A" at bounding box center [514, 529] width 20 height 17
type input "*****"
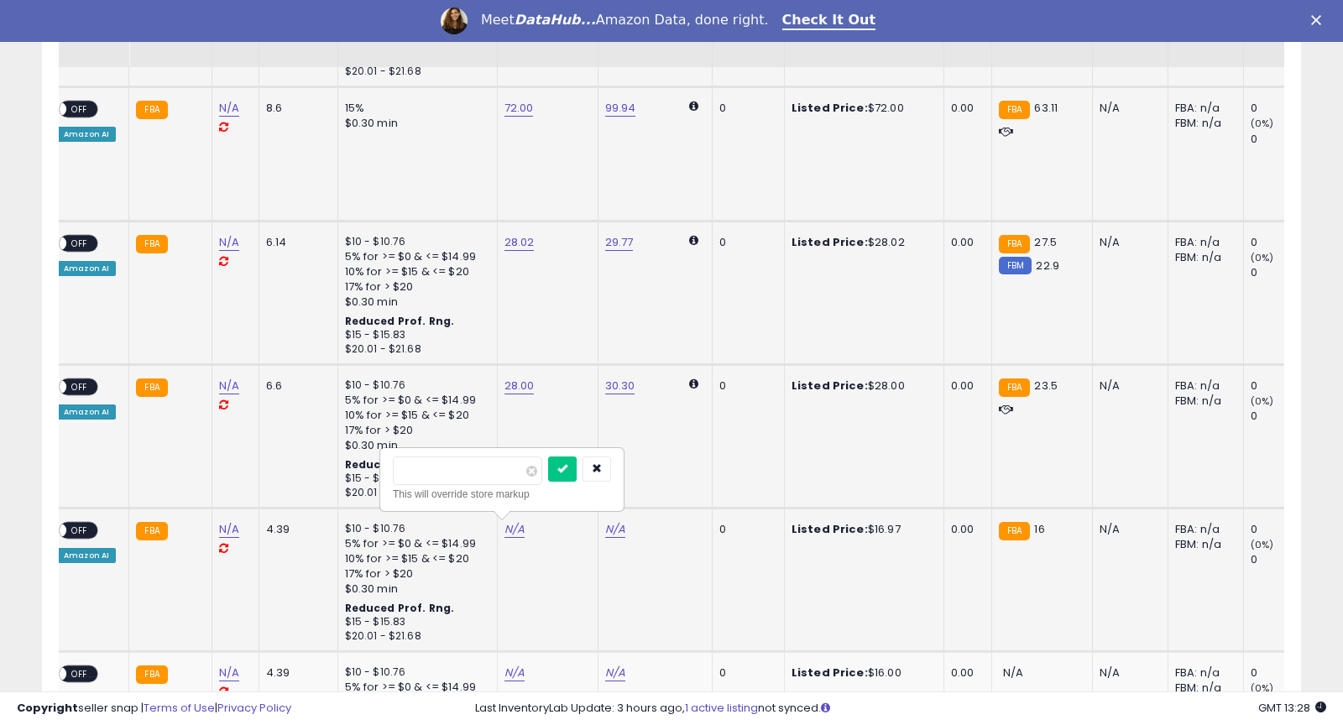
click button "submit" at bounding box center [562, 469] width 29 height 25
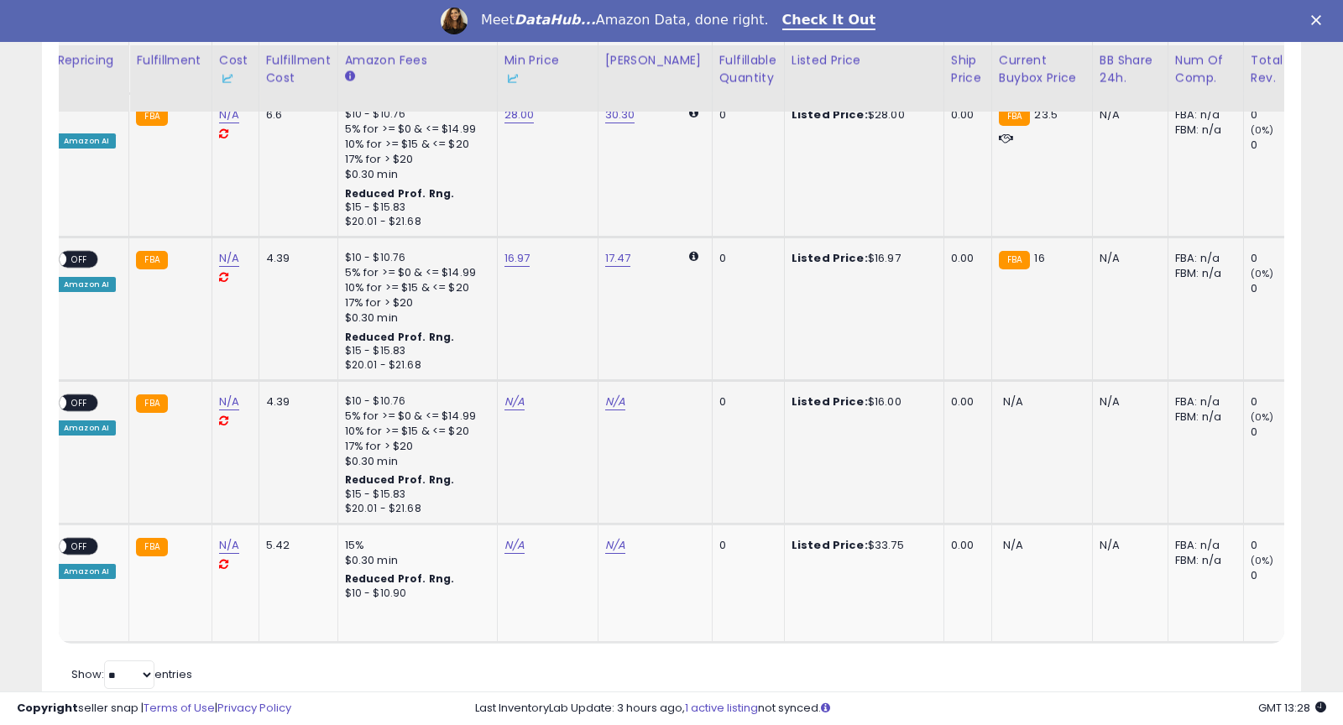
scroll to position [2898, 0]
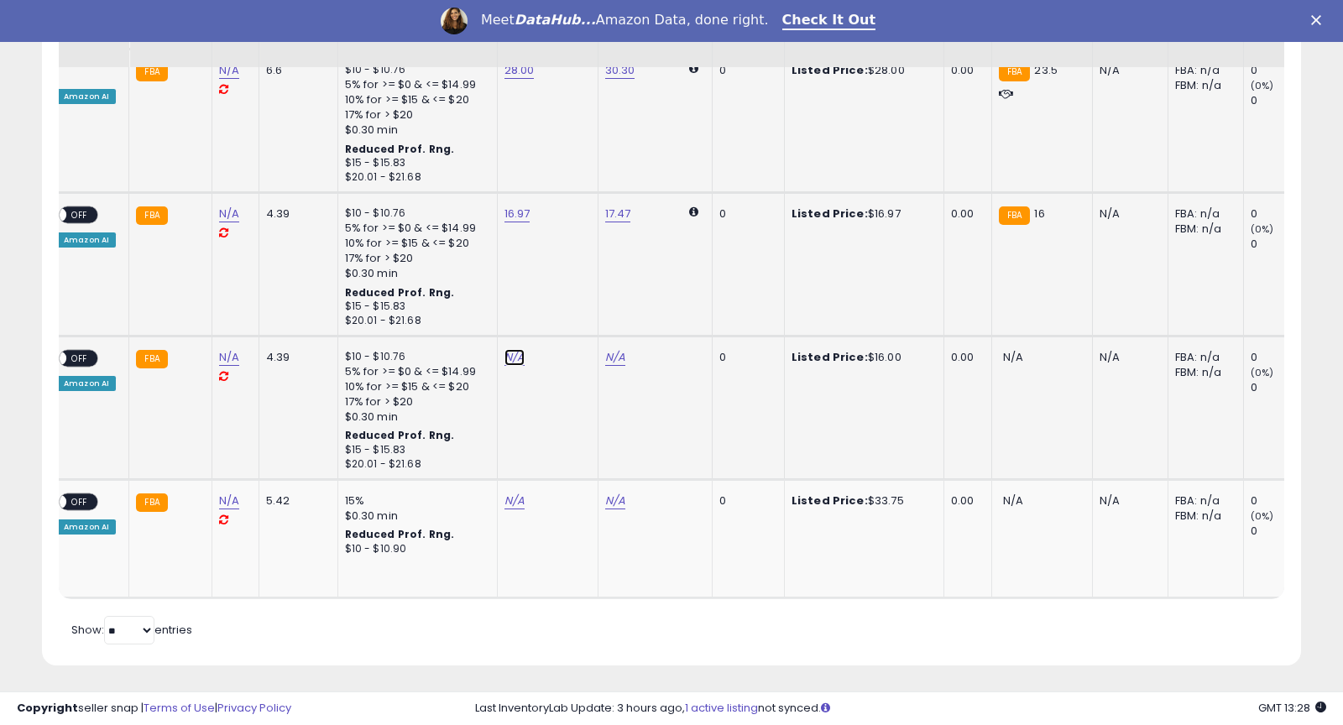
click at [508, 358] on link "N/A" at bounding box center [514, 357] width 20 height 17
type input "**"
click button "submit" at bounding box center [562, 296] width 29 height 25
click at [504, 500] on link "N/A" at bounding box center [514, 501] width 20 height 17
type input "*****"
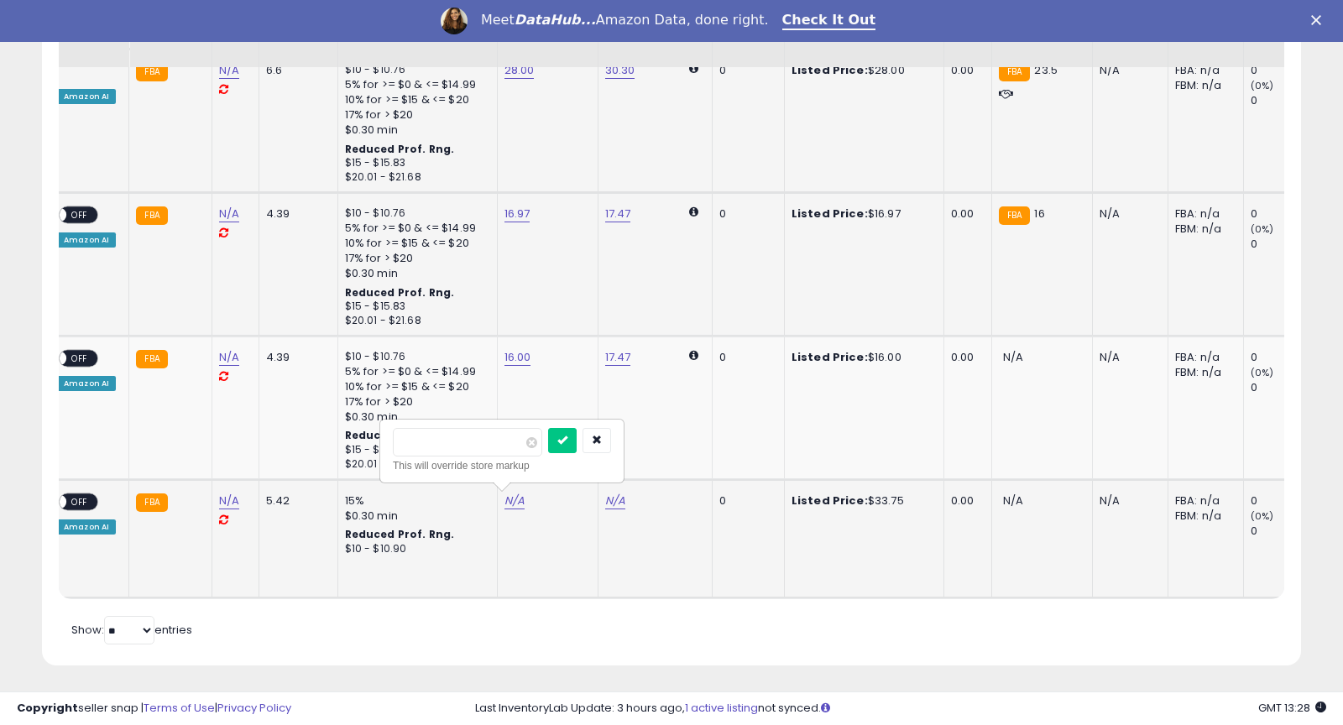
click button "submit" at bounding box center [562, 440] width 29 height 25
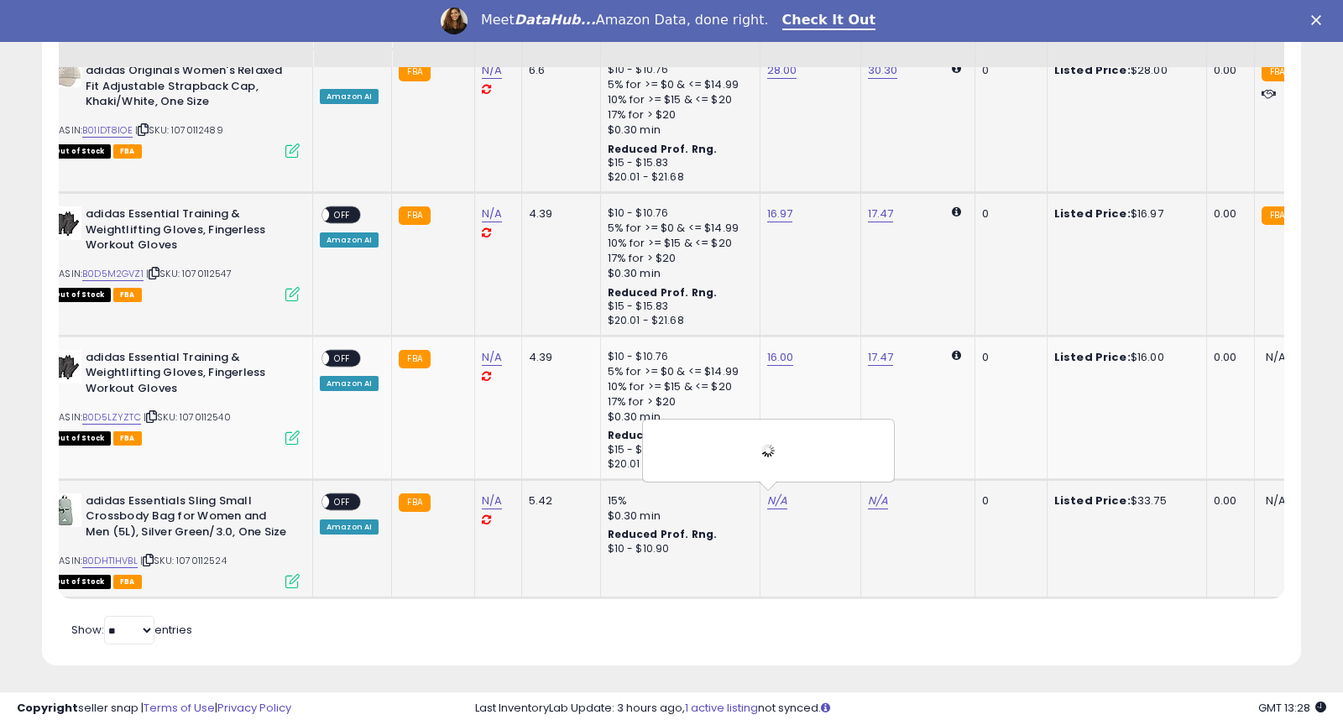
scroll to position [0, 0]
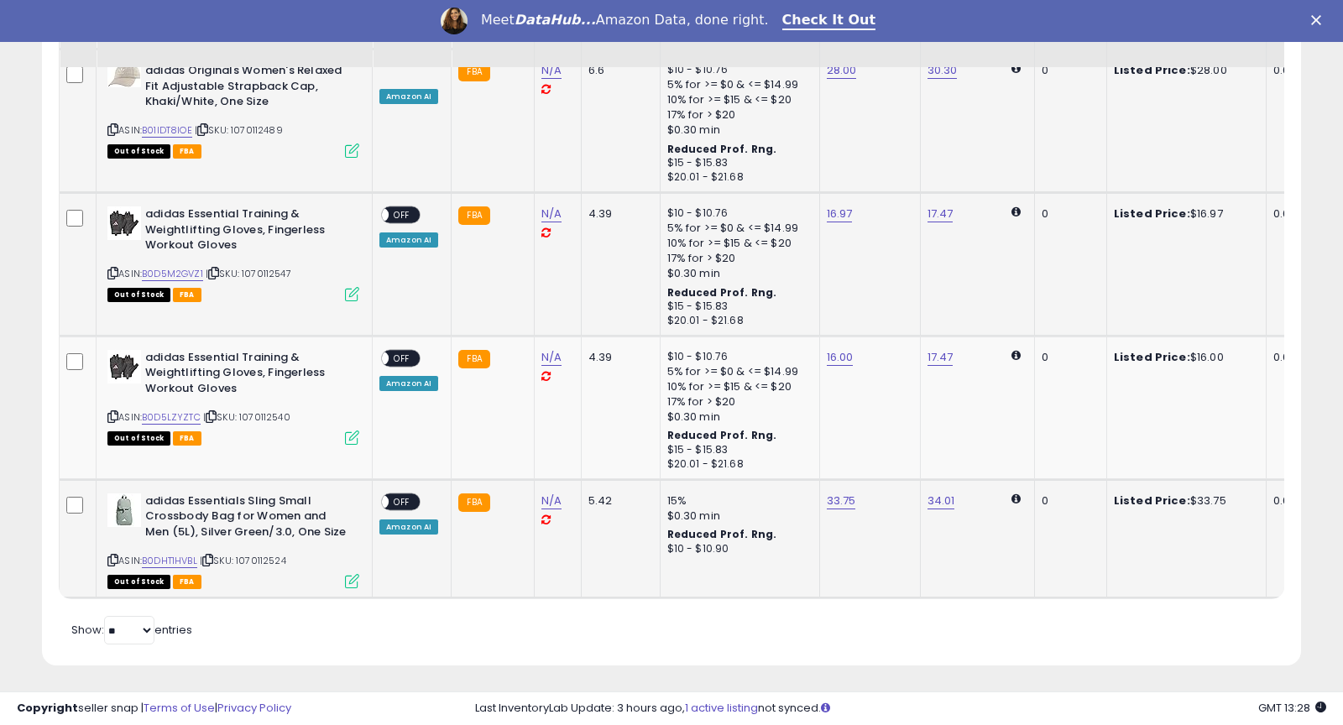
click at [399, 496] on span "OFF" at bounding box center [402, 501] width 27 height 14
click at [391, 353] on span "OFF" at bounding box center [402, 359] width 27 height 14
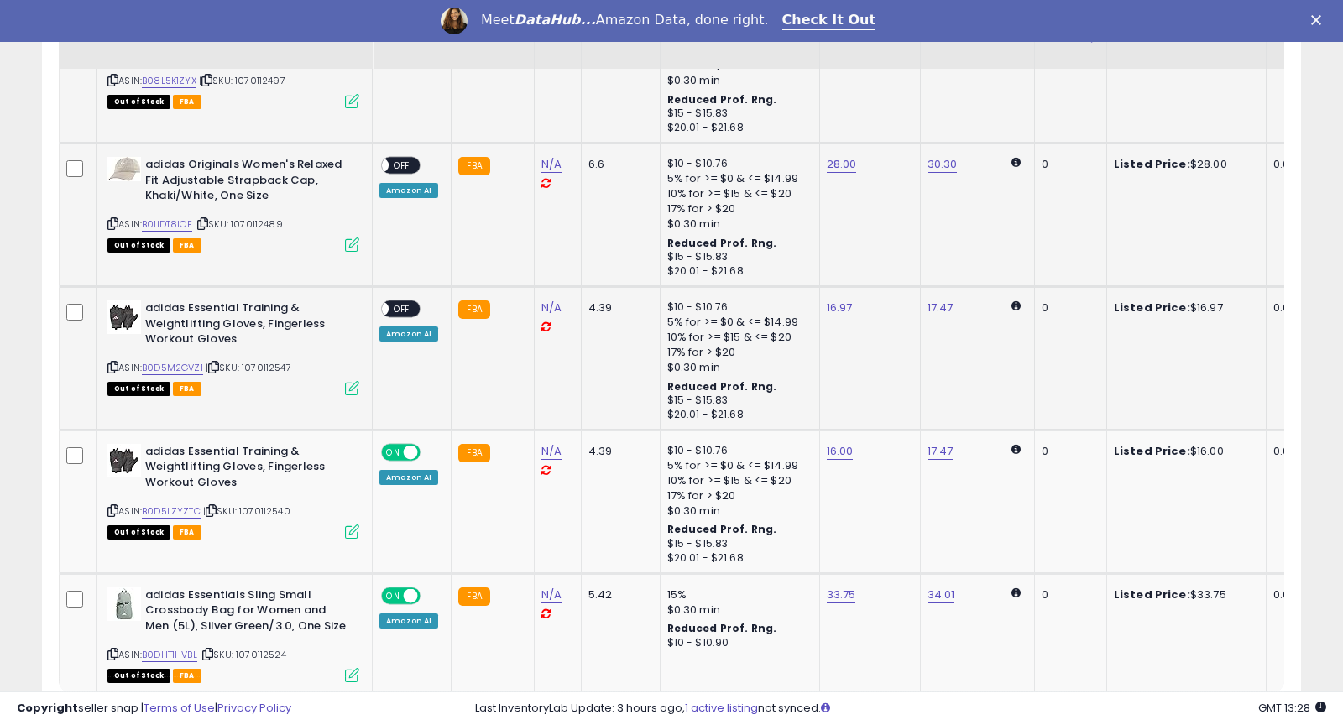
scroll to position [2800, 0]
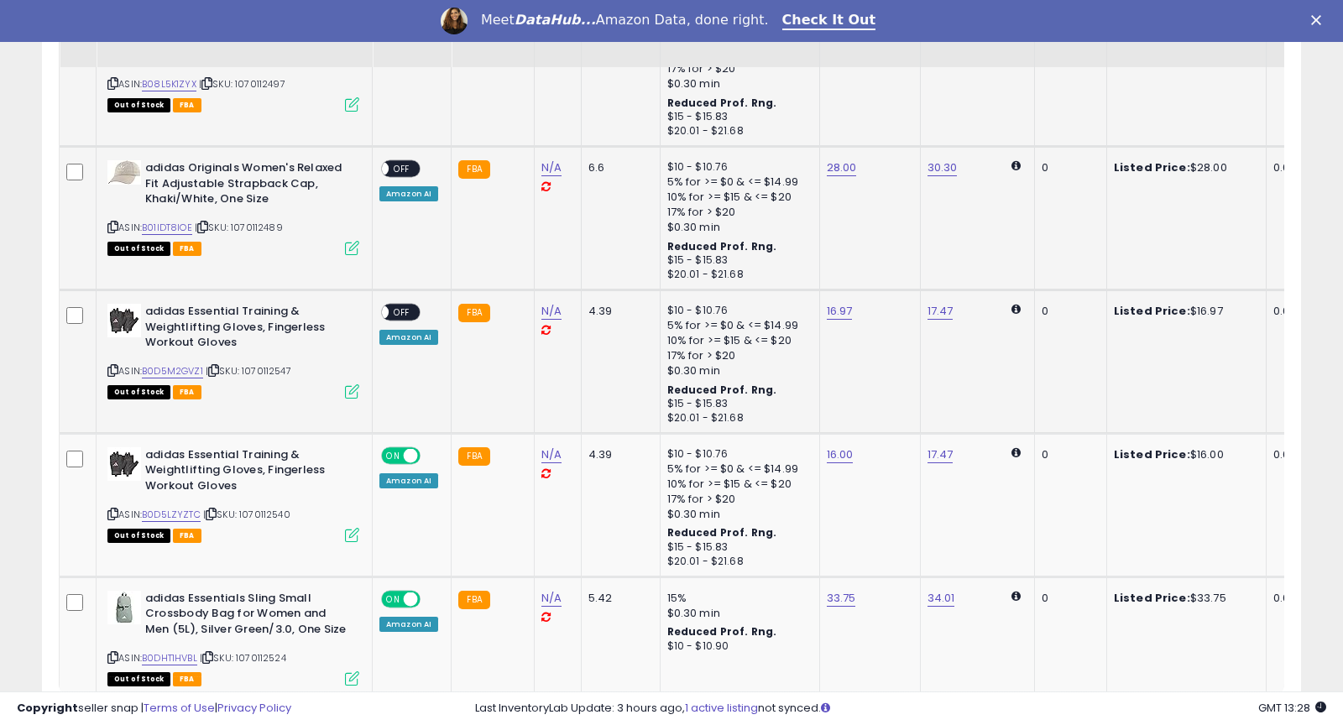
click at [403, 306] on span "OFF" at bounding box center [402, 312] width 27 height 14
click at [389, 165] on span "OFF" at bounding box center [402, 169] width 27 height 14
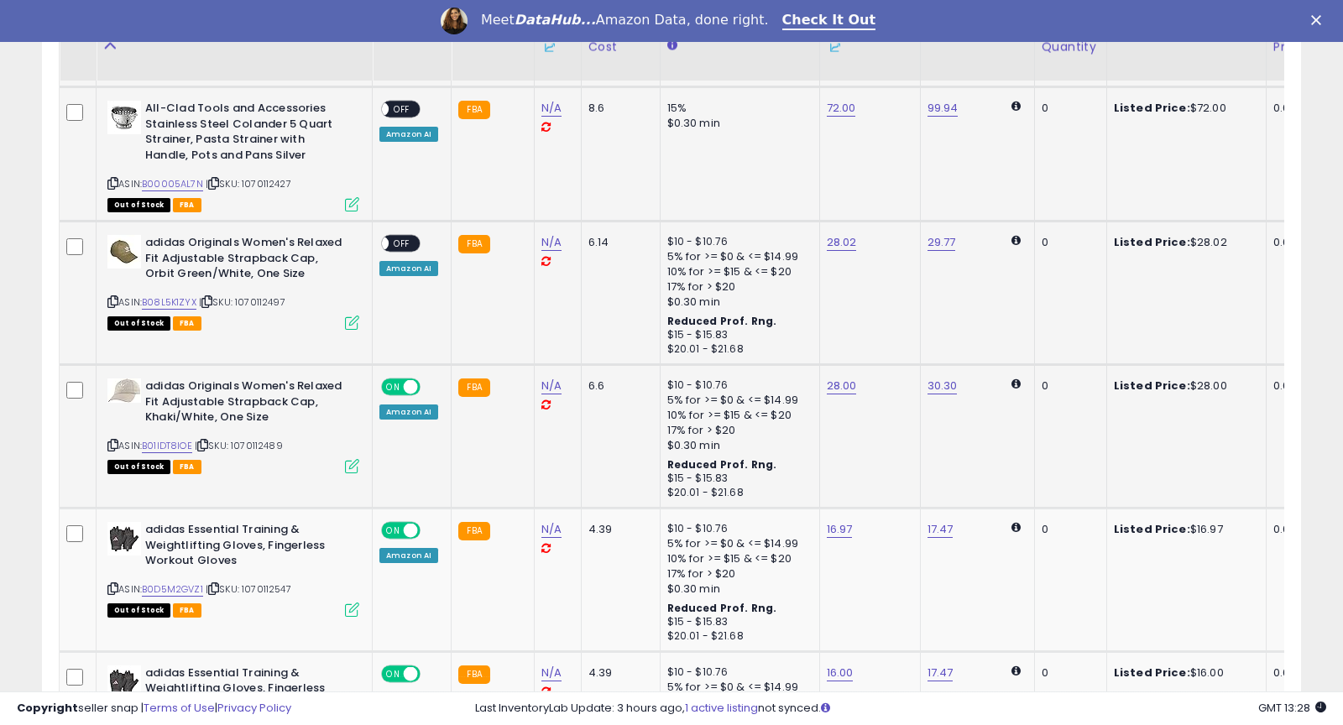
scroll to position [2571, 0]
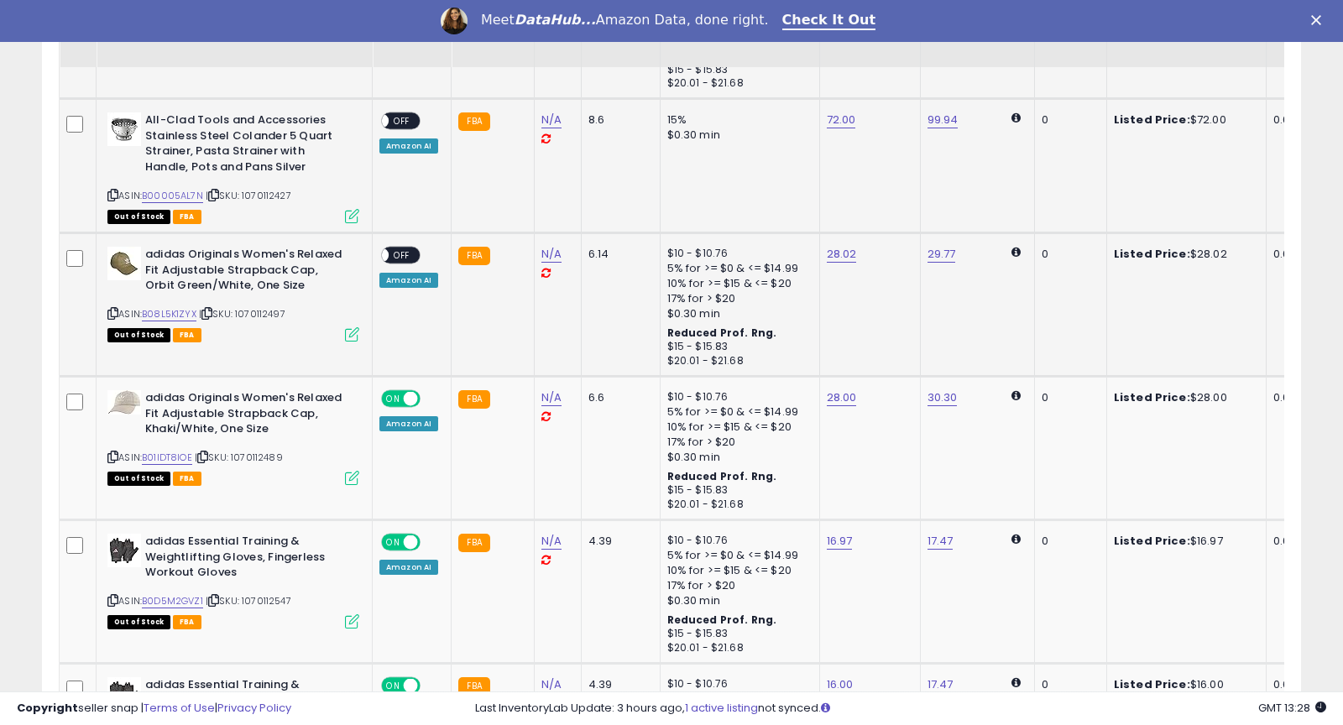
click at [401, 252] on span "OFF" at bounding box center [402, 255] width 27 height 14
click at [394, 114] on div "ON OFF" at bounding box center [373, 121] width 39 height 14
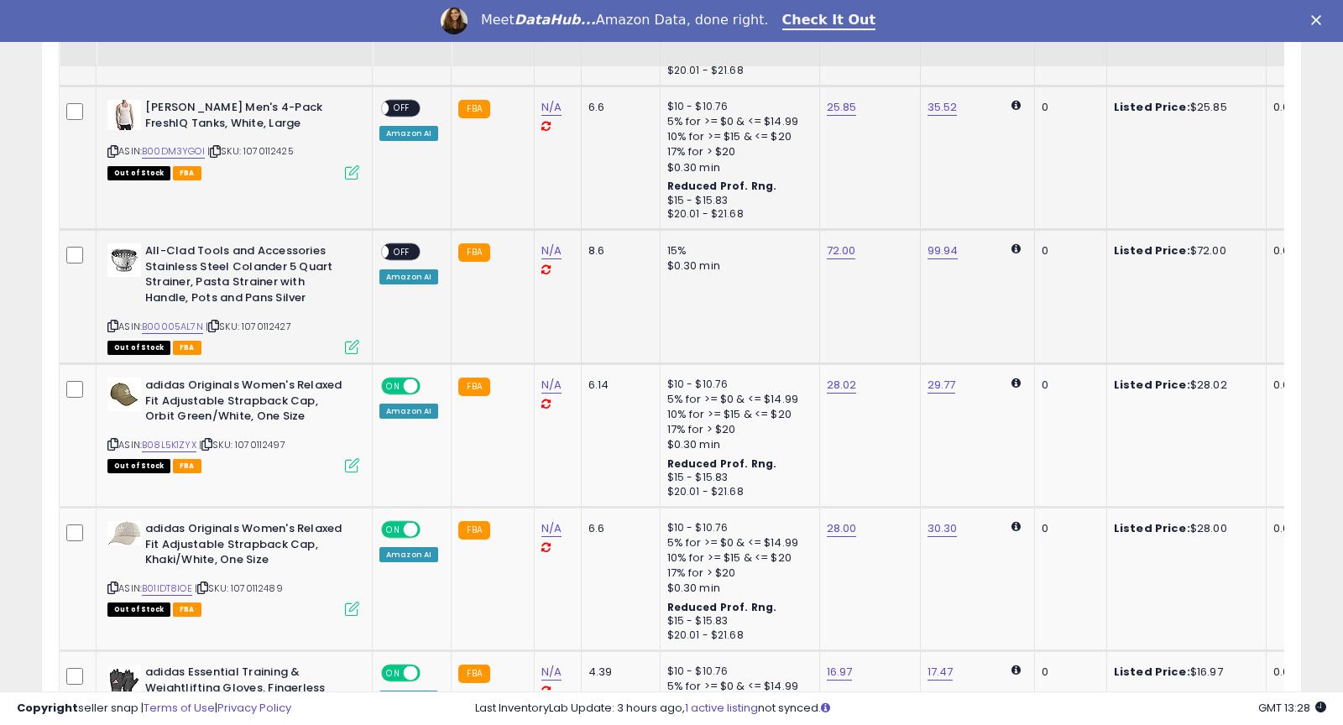
scroll to position [2435, 0]
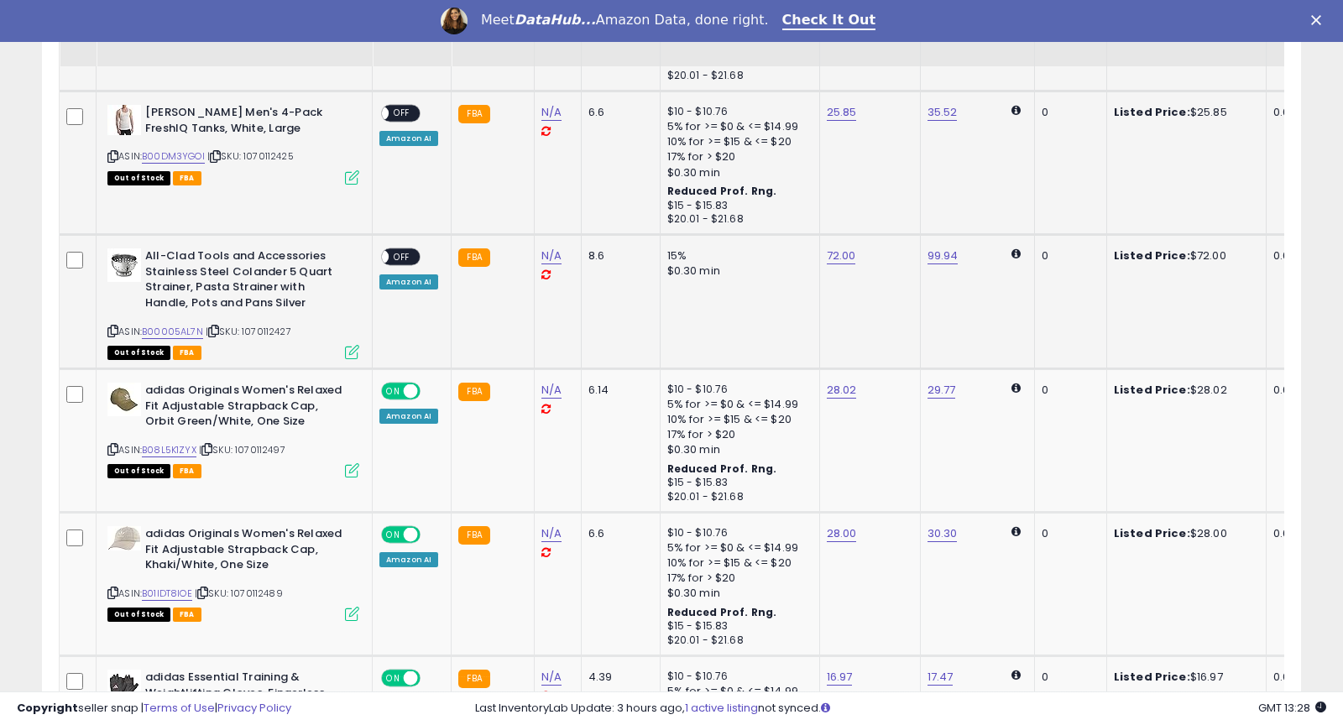
click at [399, 250] on span "OFF" at bounding box center [402, 257] width 27 height 14
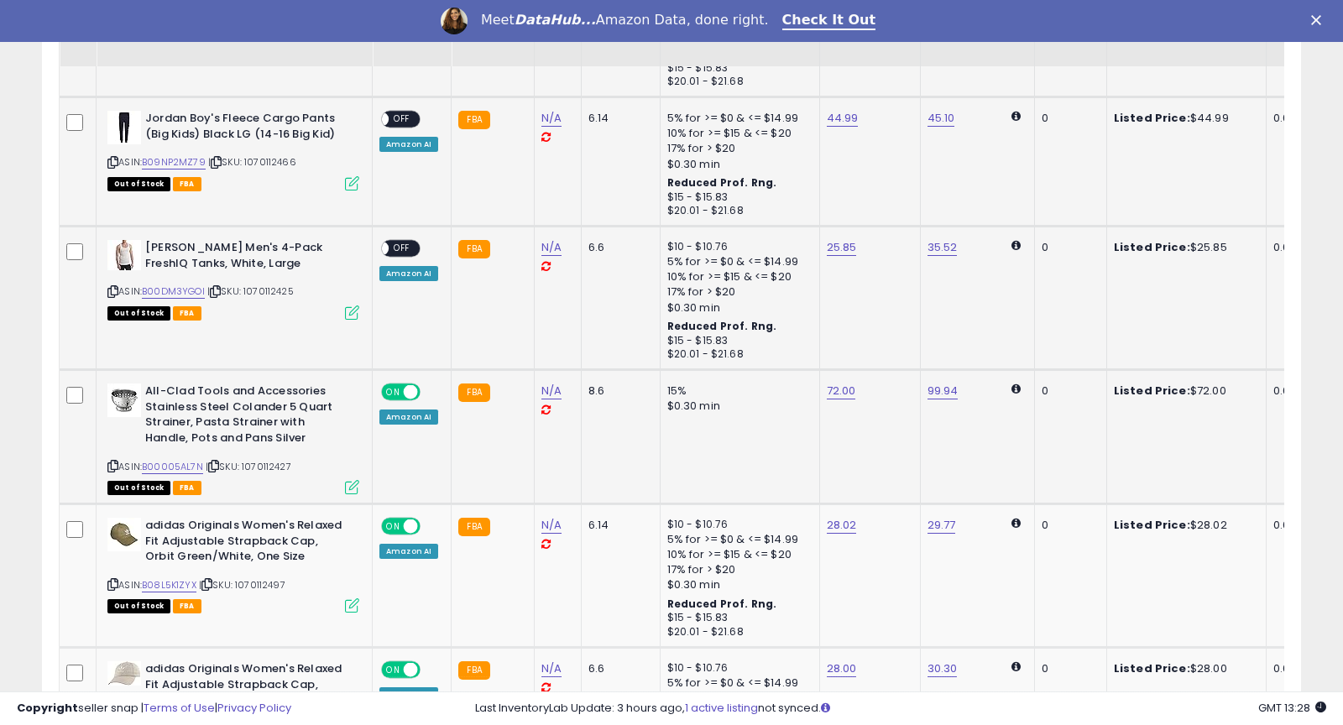
click at [399, 250] on span "OFF" at bounding box center [402, 249] width 27 height 14
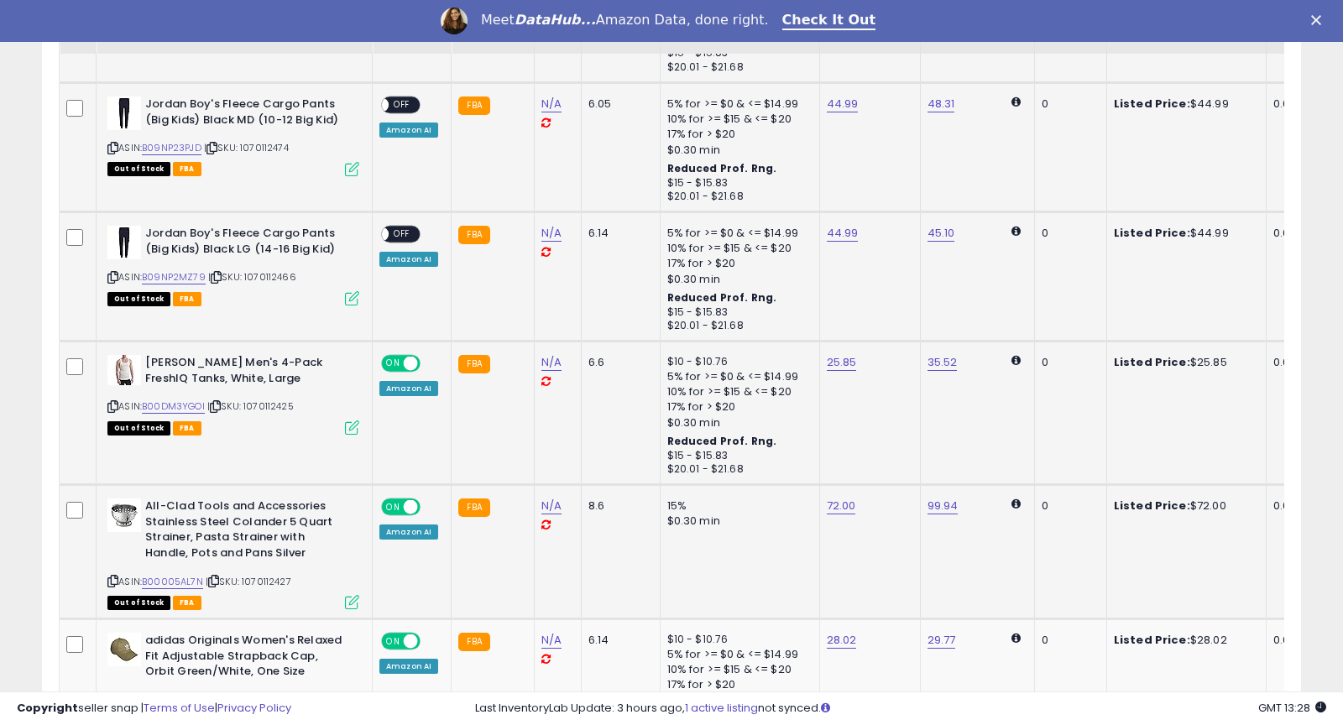
scroll to position [2163, 0]
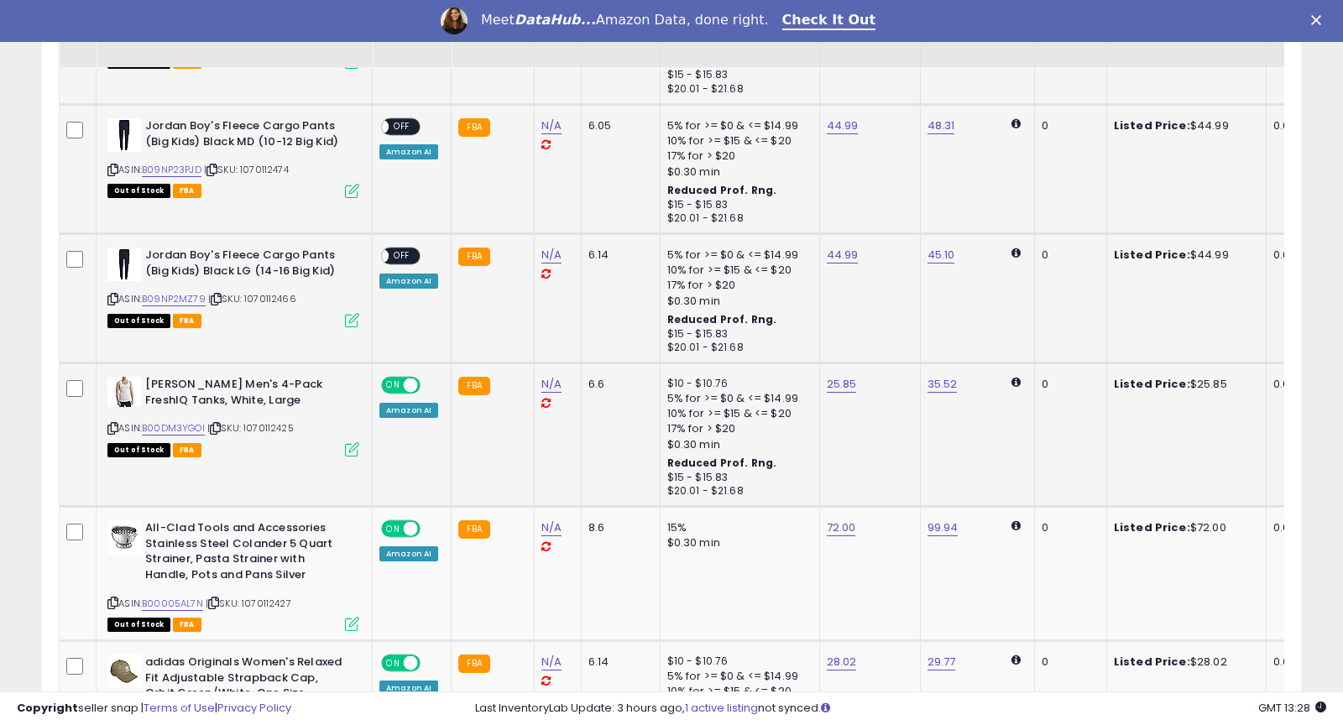
click at [399, 251] on span "OFF" at bounding box center [402, 256] width 27 height 14
click at [401, 121] on span "OFF" at bounding box center [402, 127] width 27 height 14
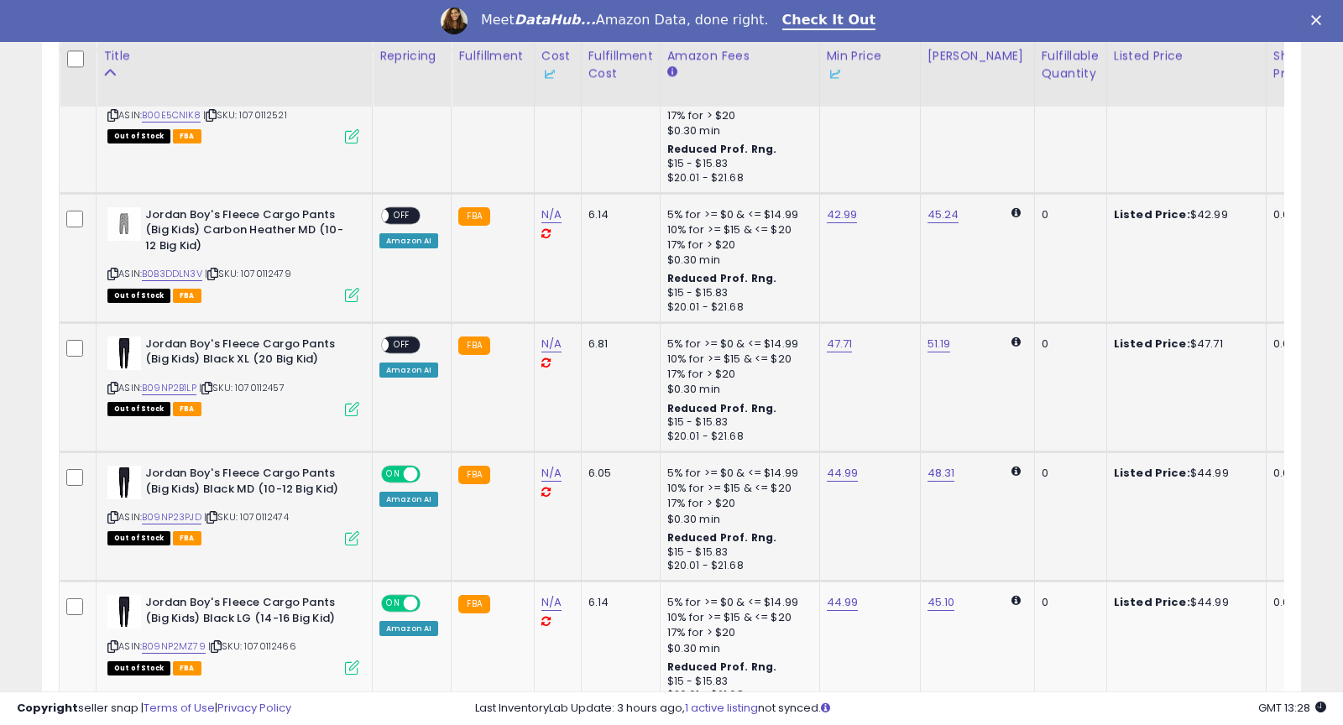
scroll to position [1760, 0]
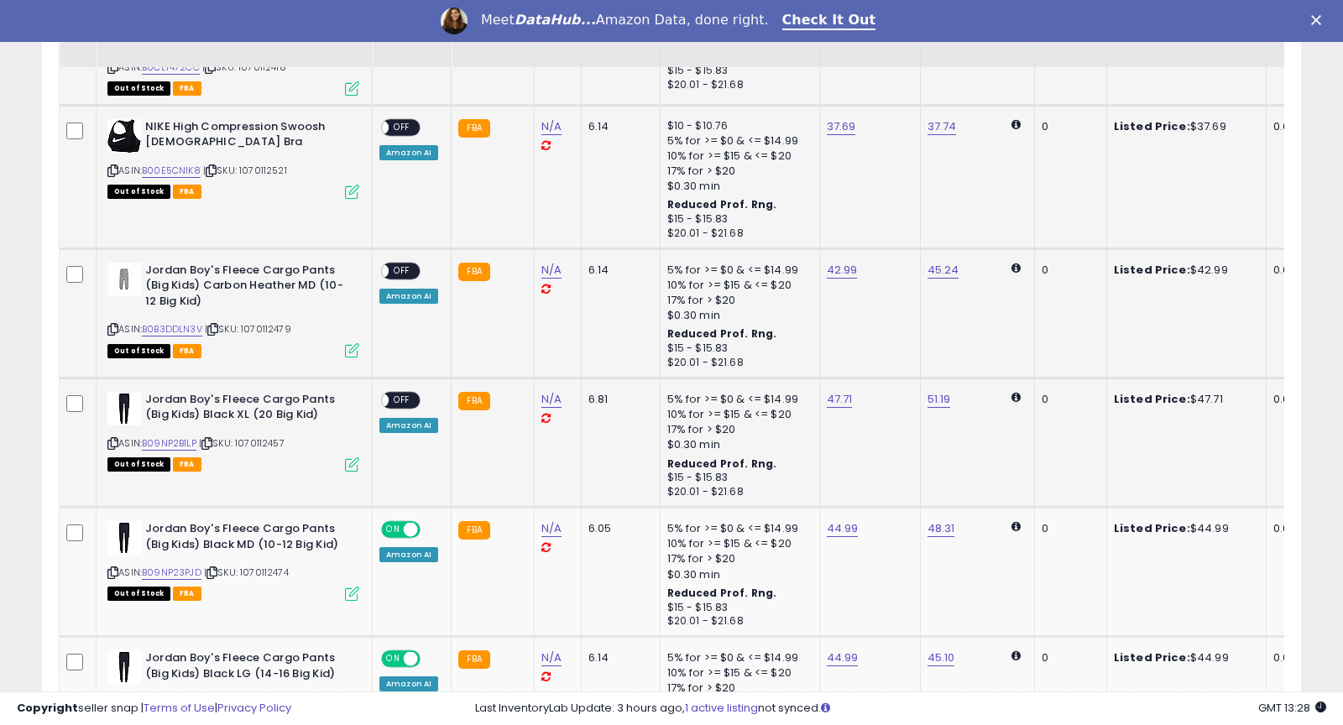
click at [396, 397] on span "OFF" at bounding box center [402, 400] width 27 height 14
click at [389, 264] on span "OFF" at bounding box center [402, 271] width 27 height 14
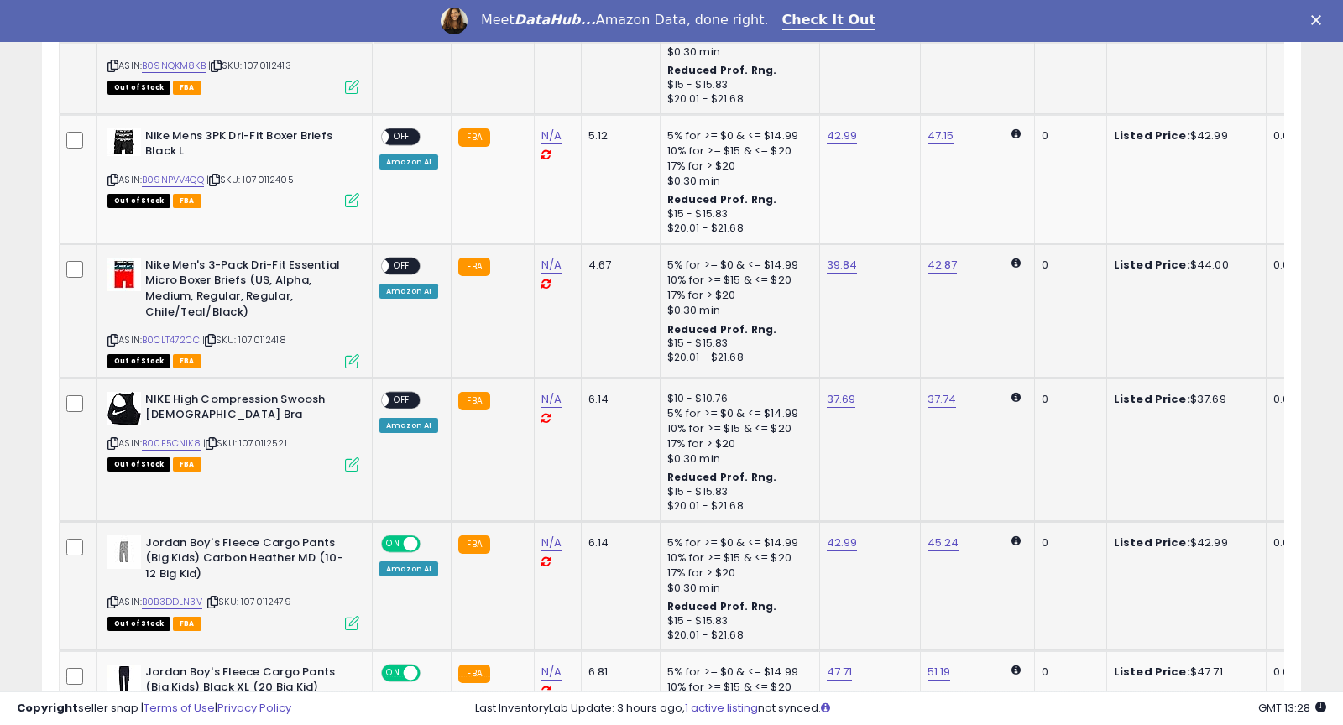
scroll to position [1461, 0]
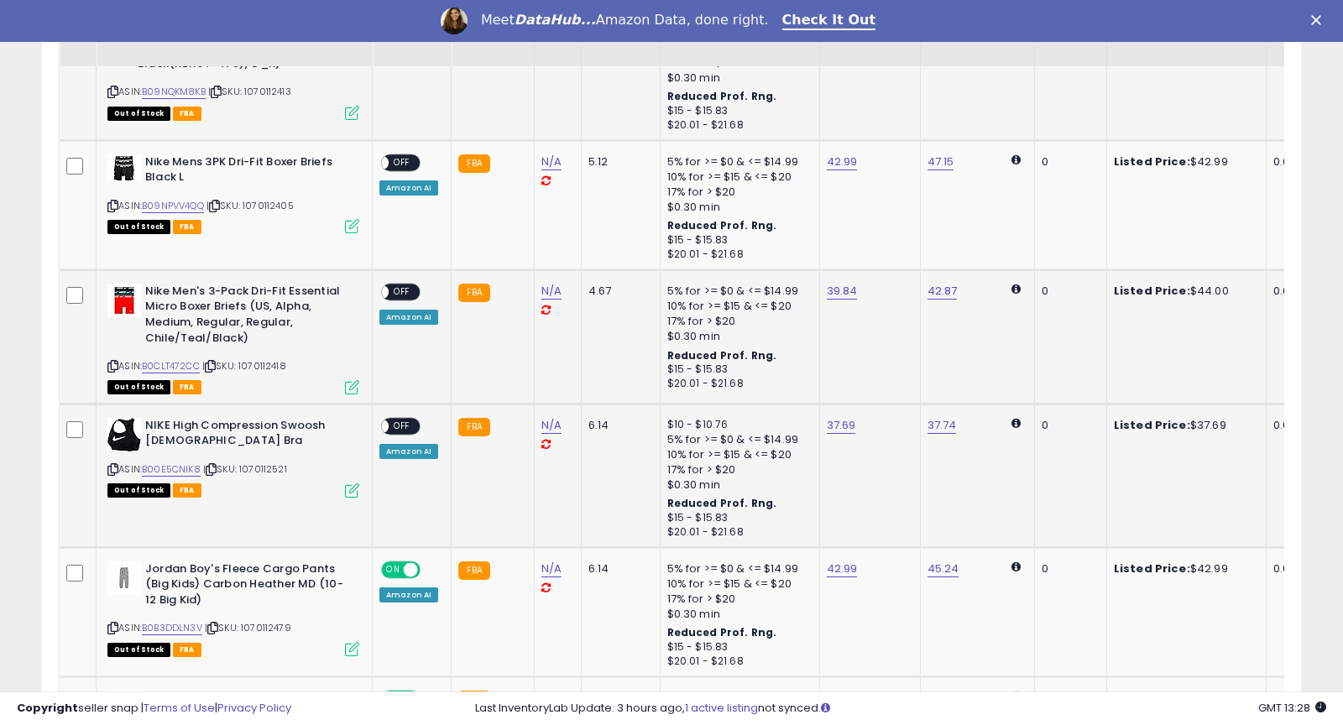
click at [392, 289] on span "OFF" at bounding box center [402, 291] width 27 height 14
click at [397, 419] on span "OFF" at bounding box center [402, 426] width 27 height 14
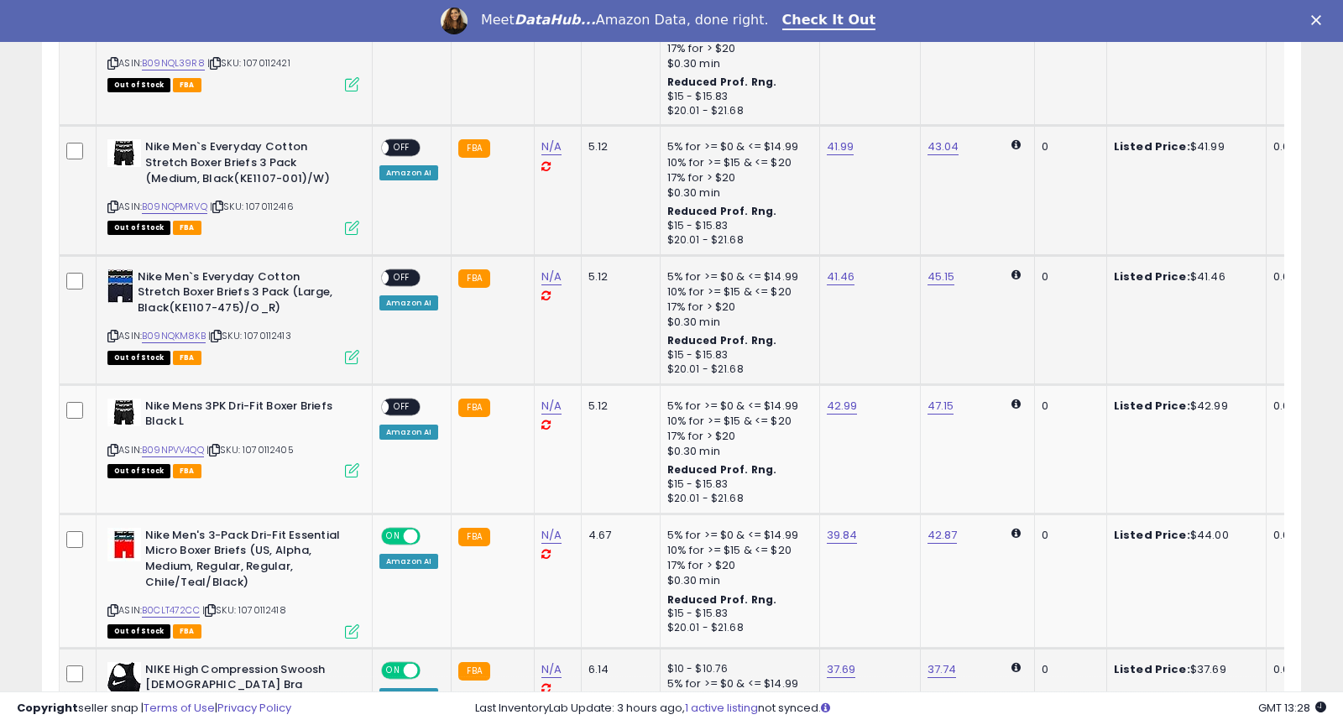
scroll to position [1151, 0]
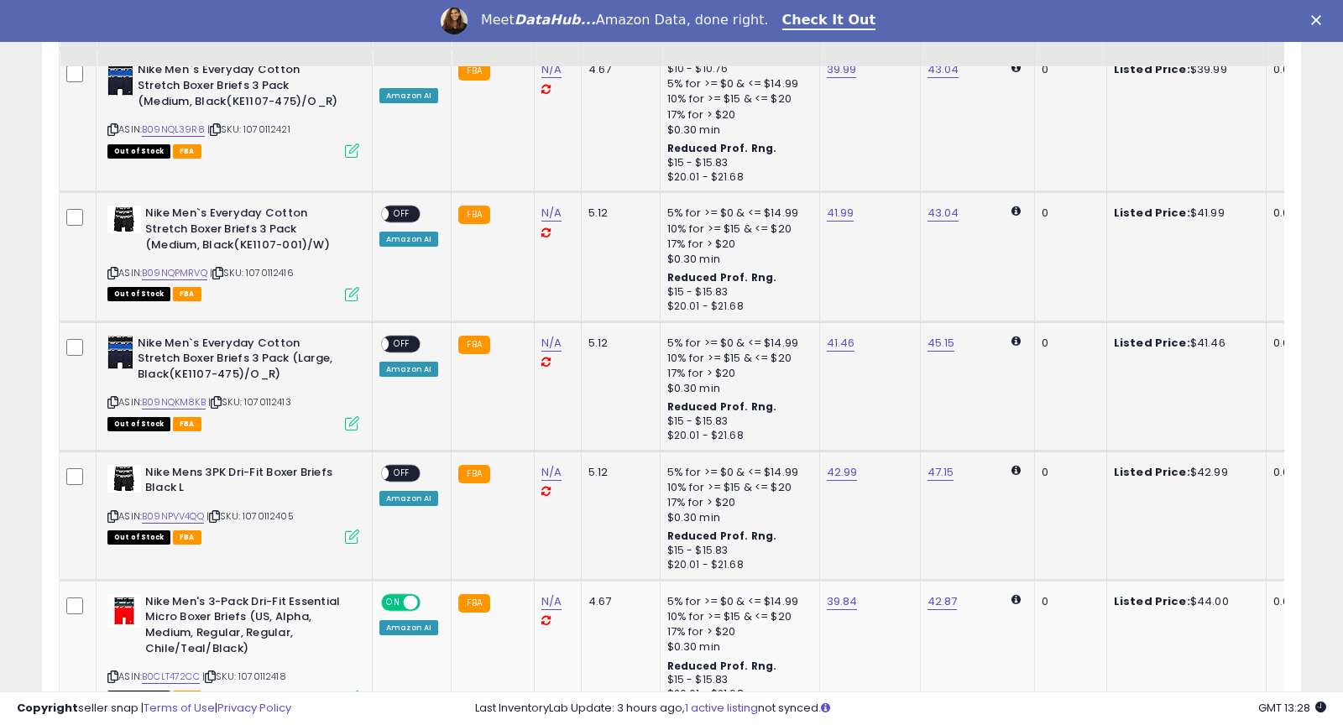
click at [396, 470] on span "OFF" at bounding box center [402, 473] width 27 height 14
click at [389, 342] on span "OFF" at bounding box center [402, 344] width 27 height 14
click at [395, 214] on span "OFF" at bounding box center [402, 214] width 27 height 14
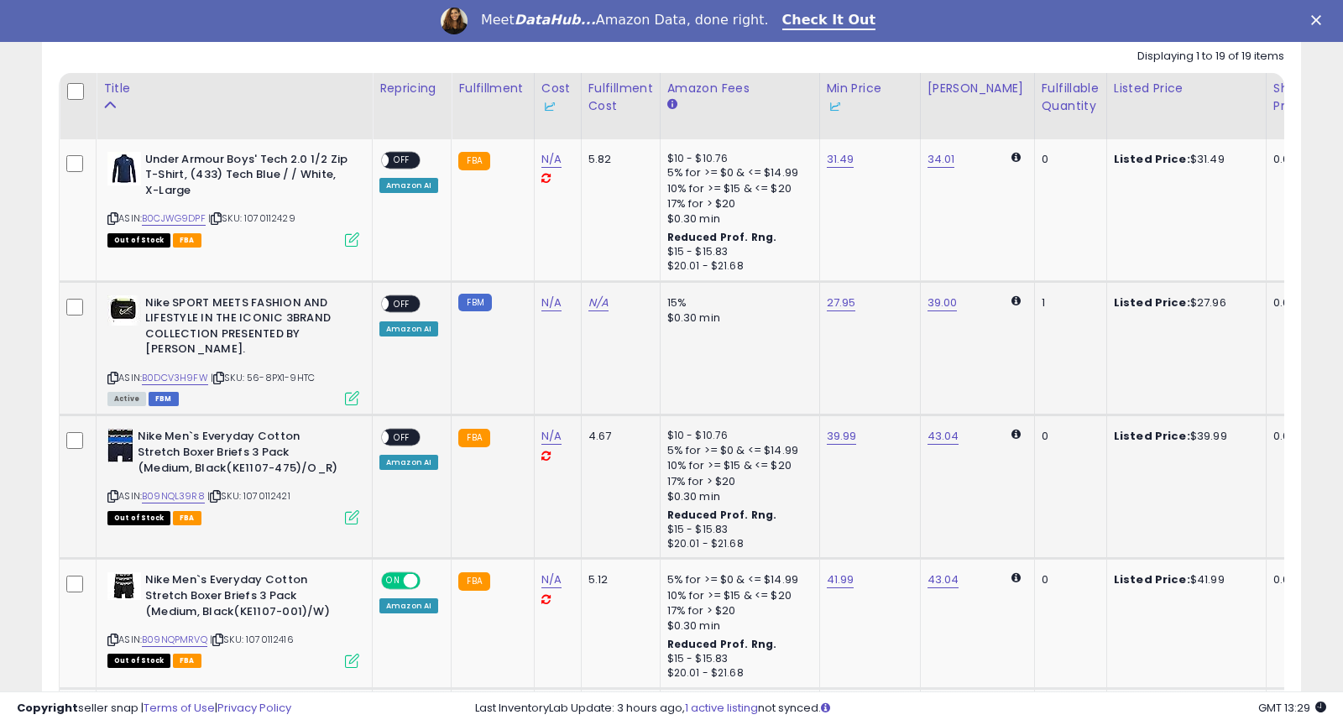
scroll to position [705, 0]
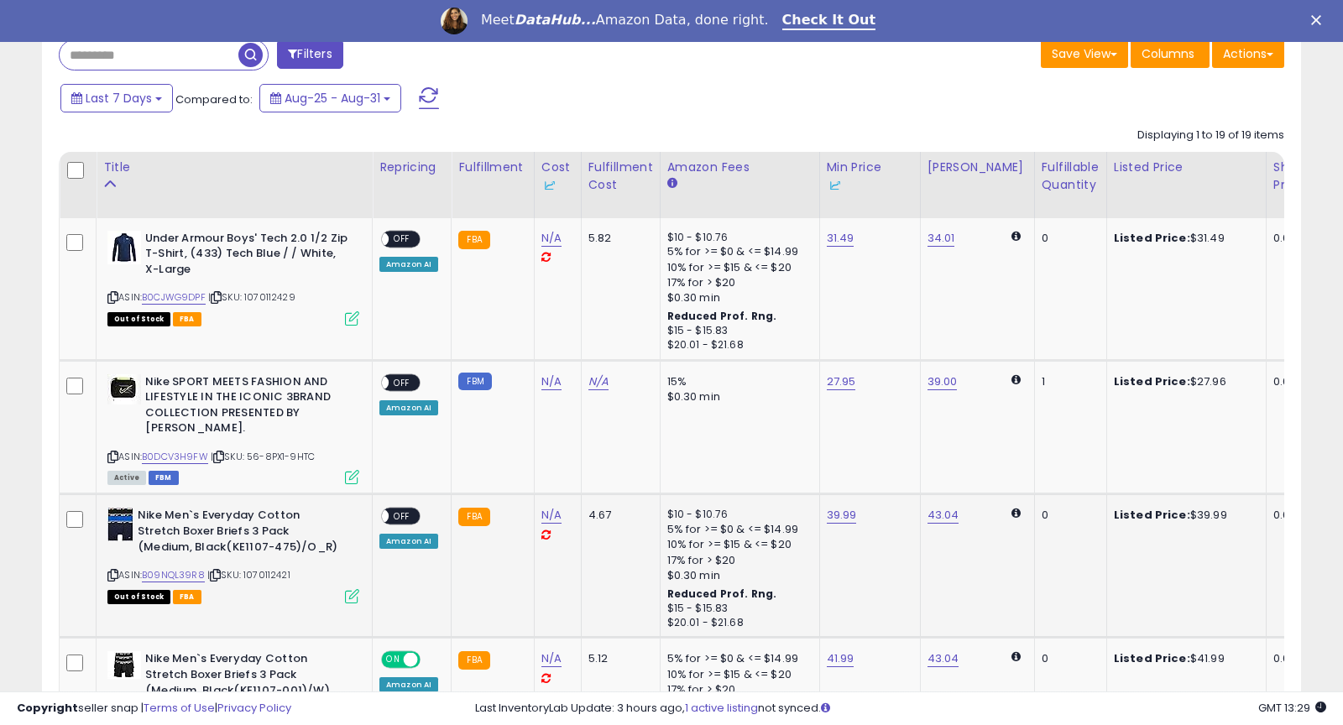
click at [392, 514] on span "OFF" at bounding box center [402, 516] width 27 height 14
click at [390, 387] on div "ON OFF" at bounding box center [373, 382] width 39 height 14
click at [404, 371] on td "ON OFF Amazon AI" at bounding box center [412, 427] width 79 height 134
click at [402, 381] on span "OFF" at bounding box center [402, 382] width 27 height 14
click at [392, 241] on span "OFF" at bounding box center [402, 239] width 27 height 14
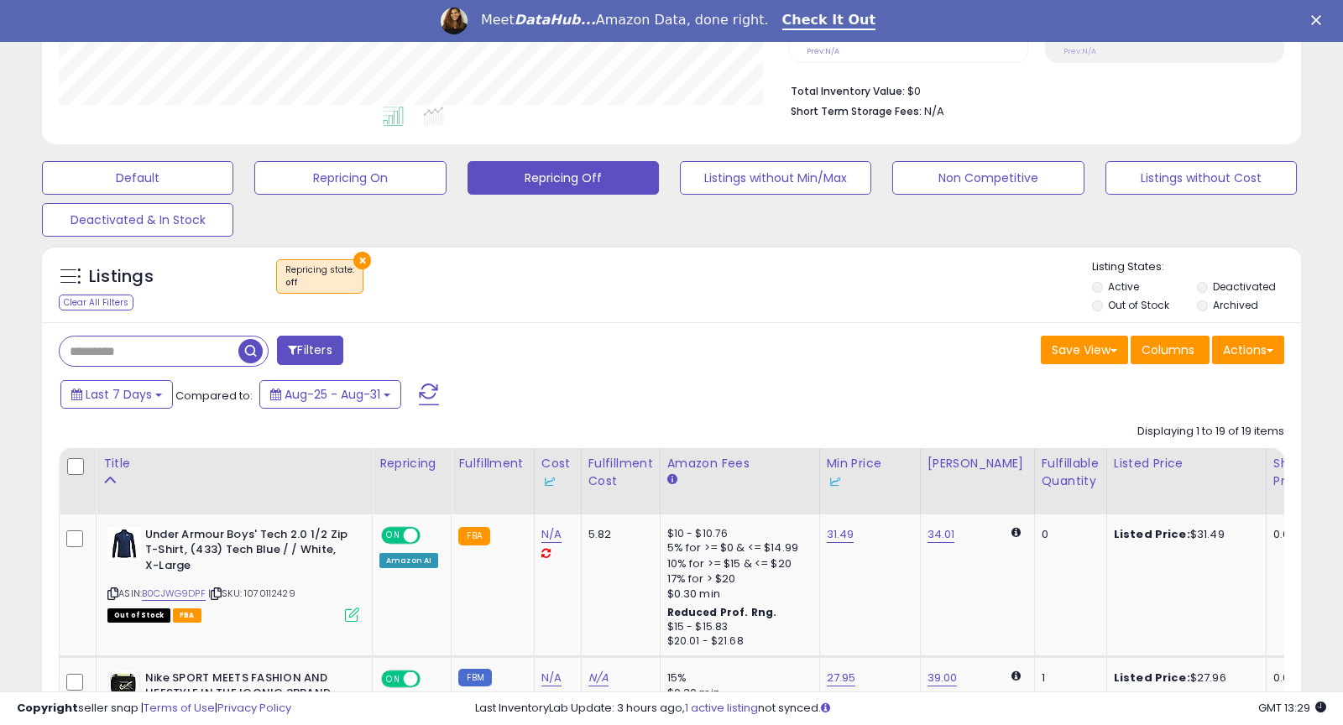
click at [423, 390] on span at bounding box center [429, 395] width 20 height 22
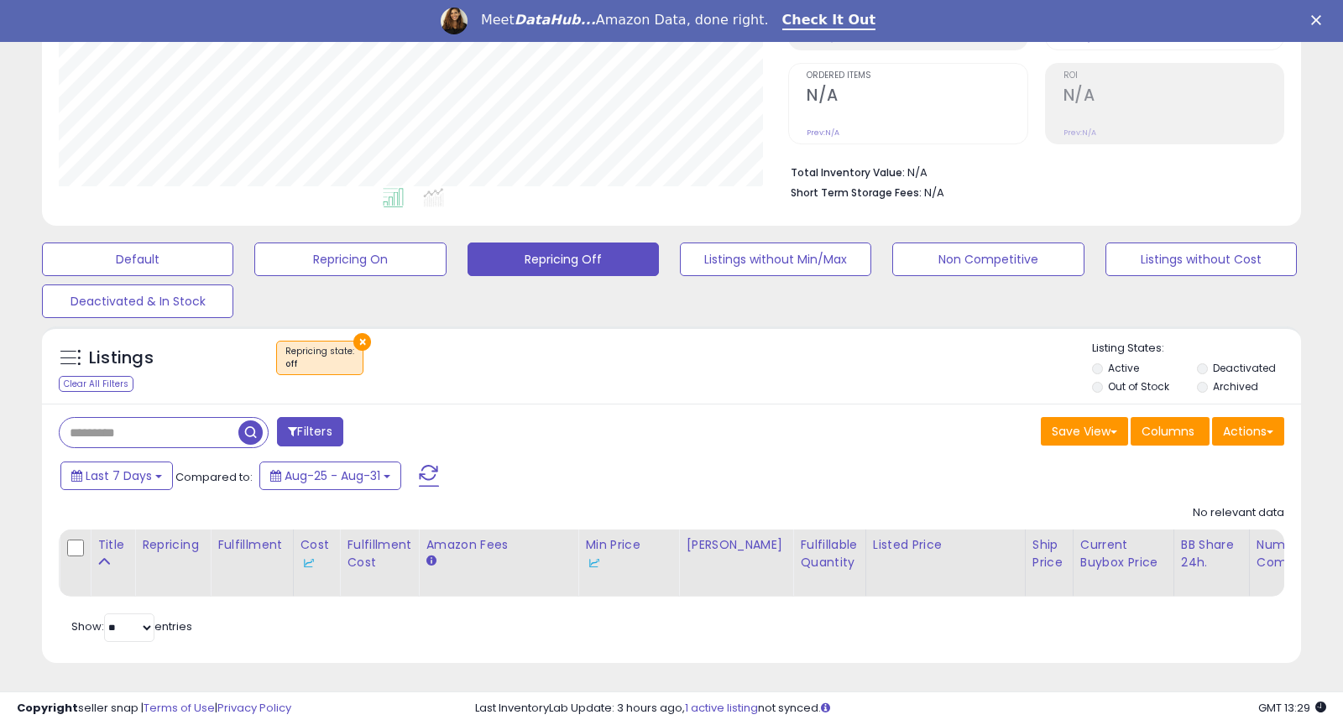
scroll to position [344, 728]
click at [359, 337] on button "×" at bounding box center [362, 342] width 18 height 18
